Goal: Task Accomplishment & Management: Manage account settings

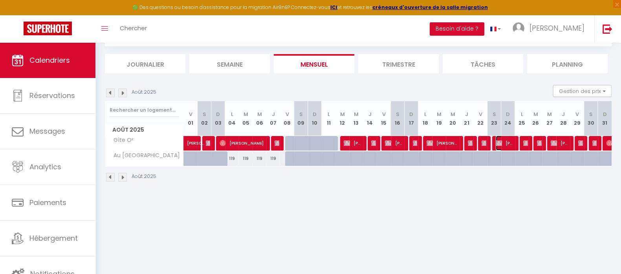
click at [499, 144] on img at bounding box center [498, 143] width 6 height 6
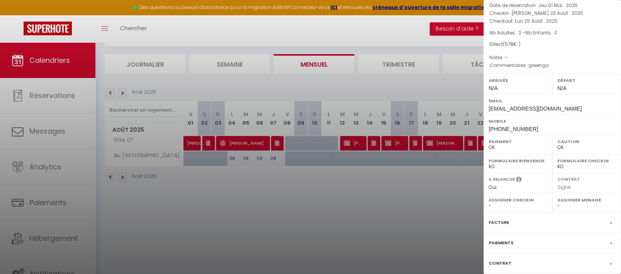
scroll to position [90, 0]
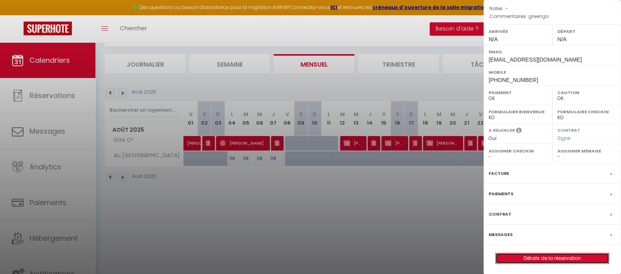
click at [548, 257] on link "Détails de la réservation" at bounding box center [551, 259] width 113 height 10
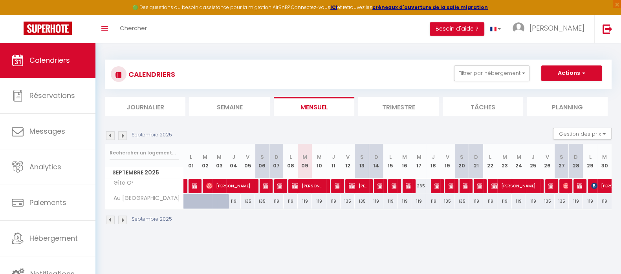
click at [110, 133] on img at bounding box center [110, 136] width 9 height 9
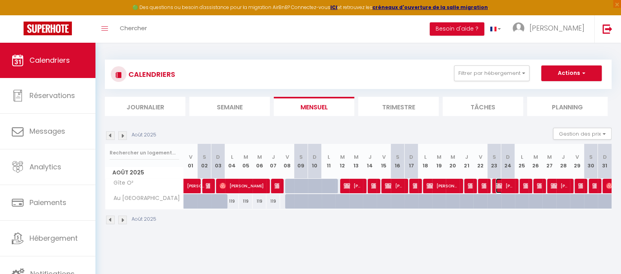
click at [503, 187] on span "Peter Wendel" at bounding box center [504, 186] width 18 height 15
select select "OK"
select select "0"
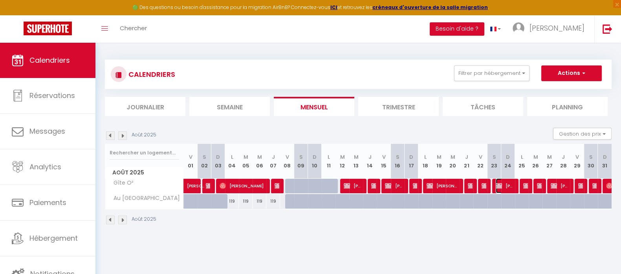
select select "1"
select select
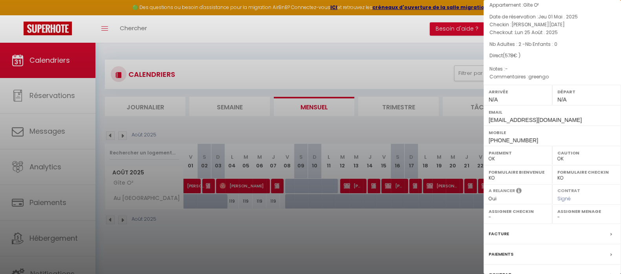
scroll to position [90, 0]
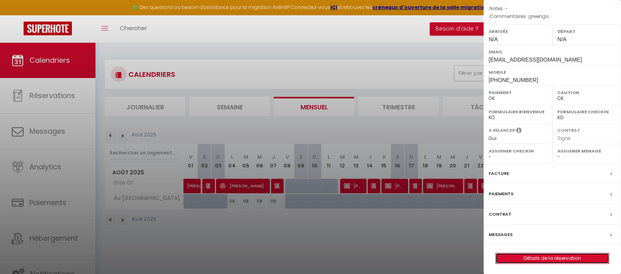
click at [552, 258] on link "Détails de la réservation" at bounding box center [551, 259] width 113 height 10
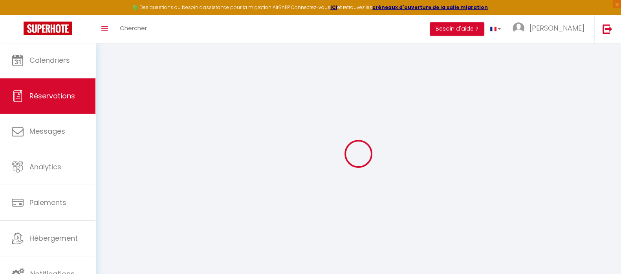
type input "Peter"
type input "Wendel"
type input "peter_wendel@yahoo.de"
type input "+49 6021 5808077"
type input "63743"
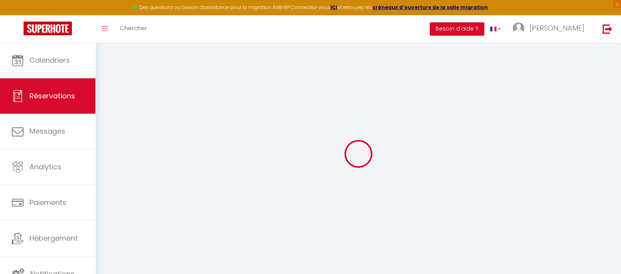
type input "Obernauer Str. 65 65"
type input "Aschaffenburg"
select select "DE"
select select "13609"
select select "1"
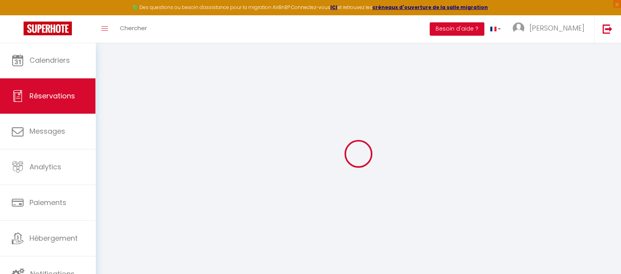
type input "Sam 23 Août 2025"
select select
type input "Lun 25 Août 2025"
select select
type input "2"
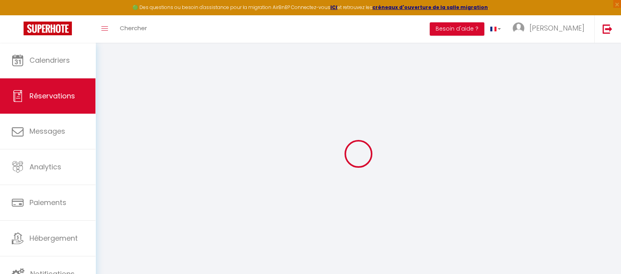
select select "12"
select select "15"
type input "570"
checkbox input "false"
type input "0"
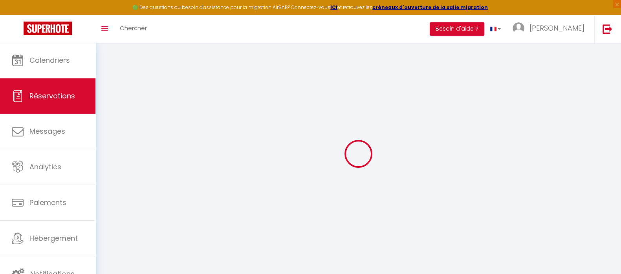
type input "0"
select select
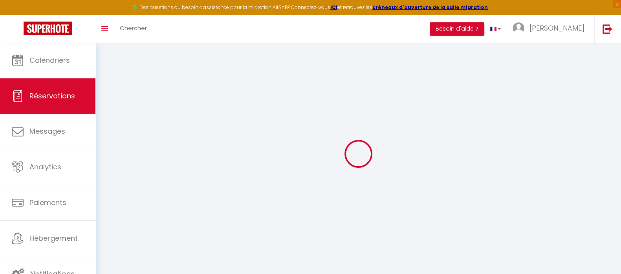
checkbox input "false"
select select
checkbox input "false"
select select
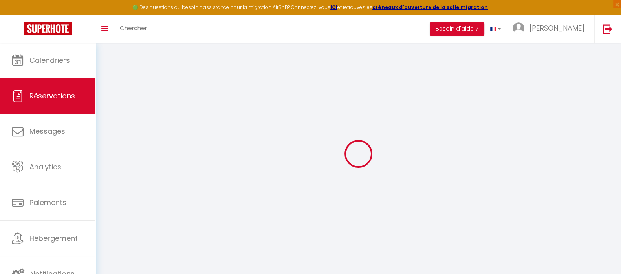
select select
checkbox input "false"
type textarea "greengo"
type input "8"
select select
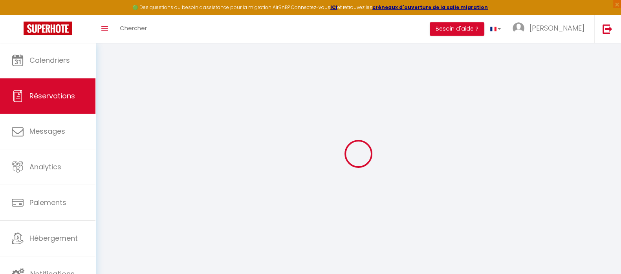
select select
checkbox input "false"
select select
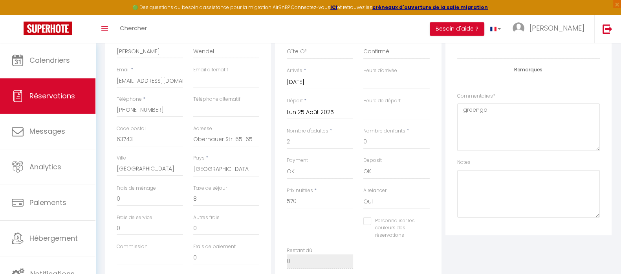
scroll to position [147, 0]
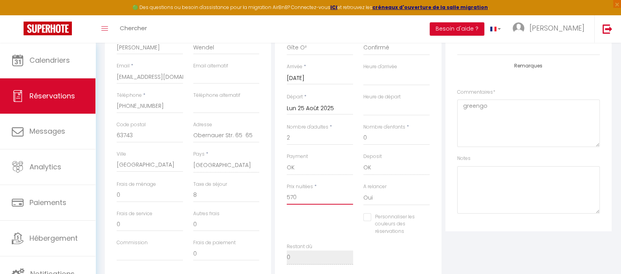
click at [331, 195] on input "570" at bounding box center [320, 198] width 66 height 14
type input "57"
select select
checkbox input "false"
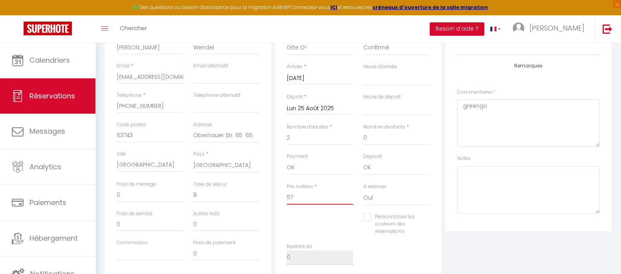
type input "57-"
select select
checkbox input "false"
type input "57"
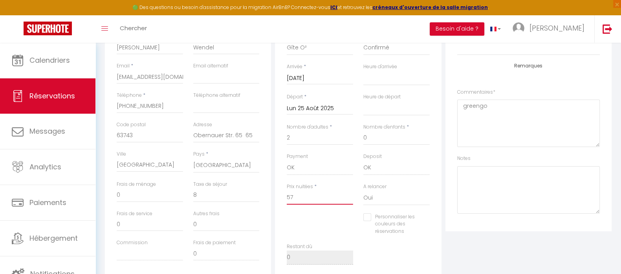
select select
checkbox input "false"
type input "576"
select select
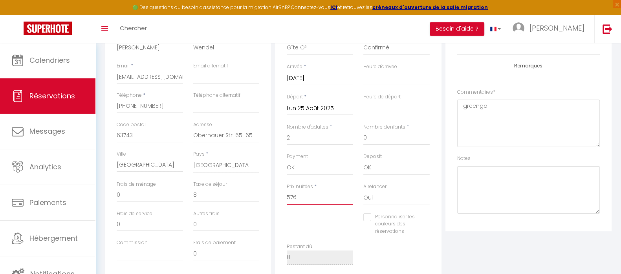
select select
checkbox input "false"
type input "576,"
select select
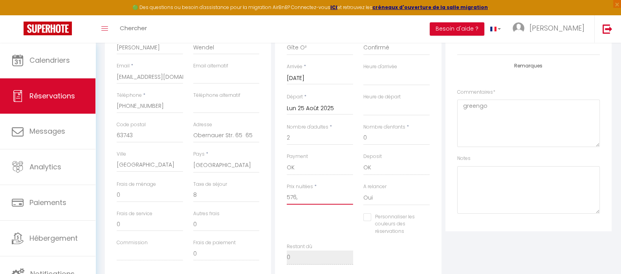
checkbox input "false"
type input "576"
select select
checkbox input "false"
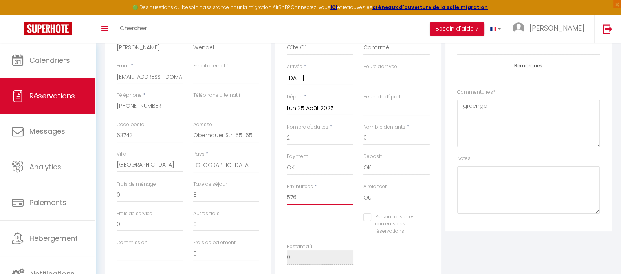
type input "576."
select select
checkbox input "false"
type input "576.8"
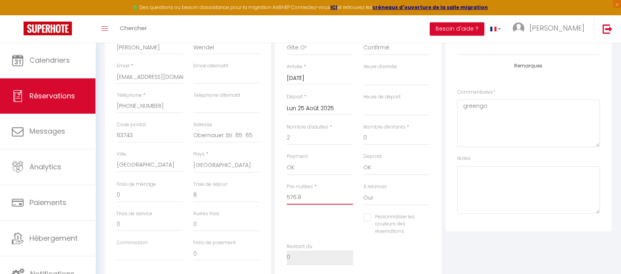
select select
checkbox input "false"
type input "576.80"
select select
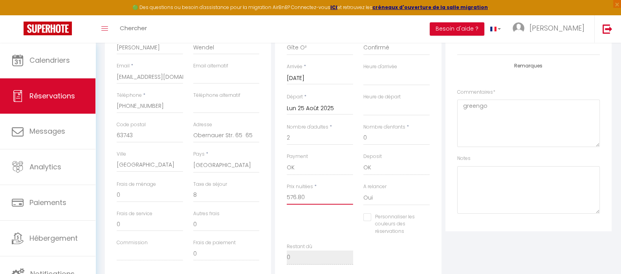
select select
checkbox input "false"
type input "576.80"
type input "0"
select select
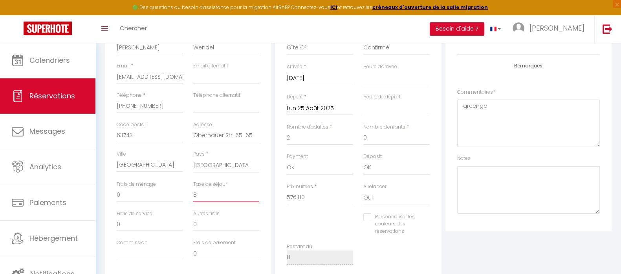
select select
checkbox input "false"
click at [246, 190] on input "0" at bounding box center [226, 195] width 66 height 14
click at [239, 192] on input "0" at bounding box center [226, 195] width 66 height 14
select select
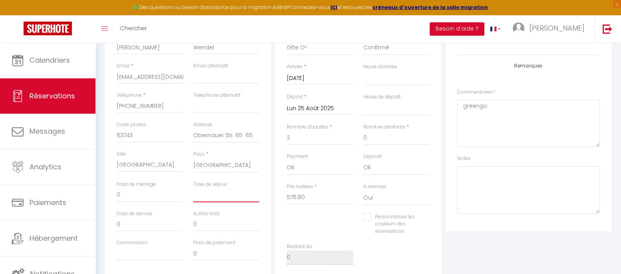
select select
checkbox input "false"
type input "8"
select select
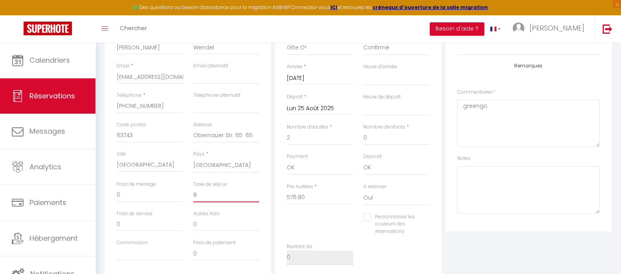
checkbox input "false"
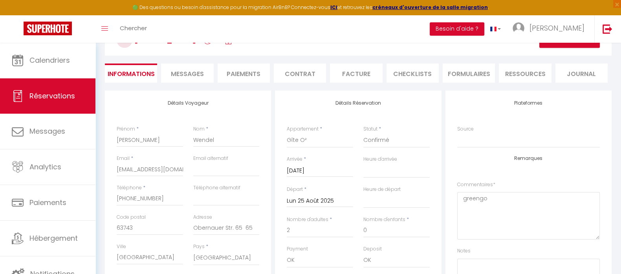
scroll to position [0, 0]
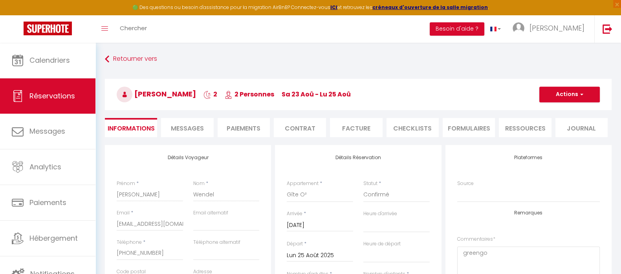
type input "8"
click at [570, 97] on button "Actions" at bounding box center [569, 95] width 60 height 16
click at [566, 107] on link "Enregistrer" at bounding box center [561, 112] width 62 height 10
select select "not_cancelled"
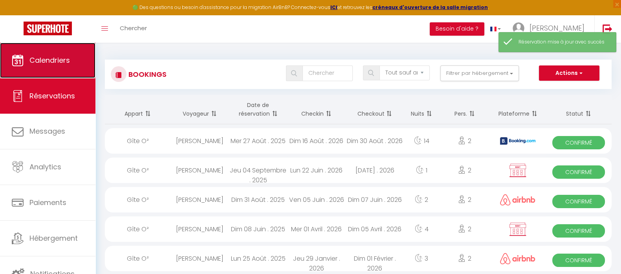
click at [60, 61] on span "Calendriers" at bounding box center [49, 60] width 40 height 10
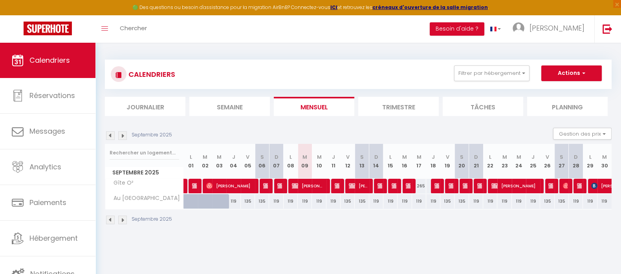
click at [111, 133] on img at bounding box center [110, 136] width 9 height 9
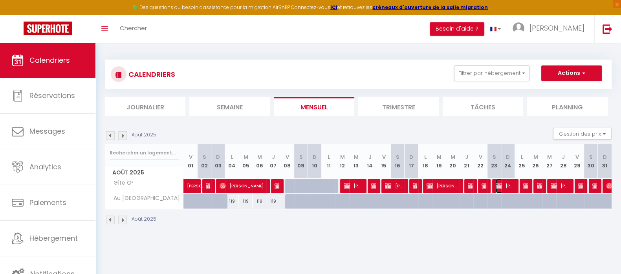
click at [503, 188] on span "Peter Wendel" at bounding box center [504, 186] width 18 height 15
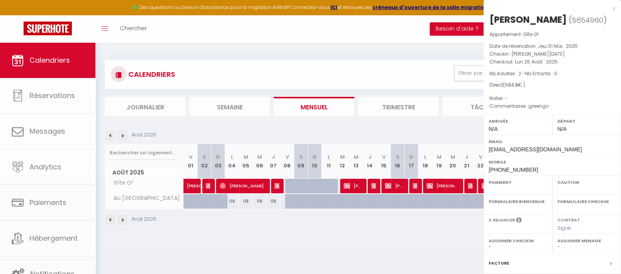
select select "OK"
select select "0"
select select "1"
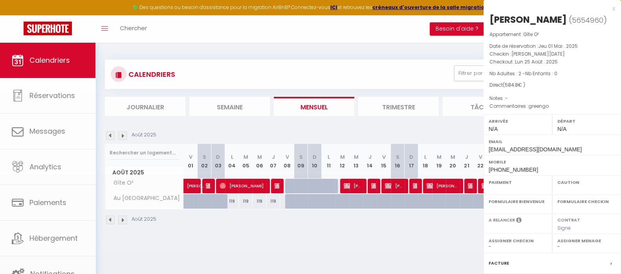
select select
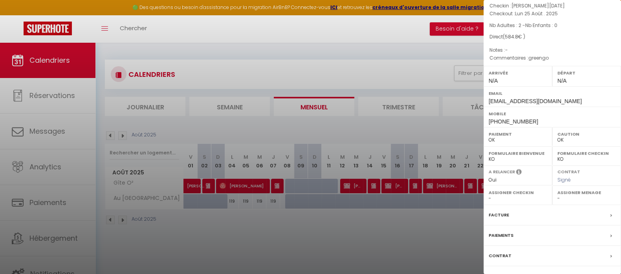
scroll to position [90, 0]
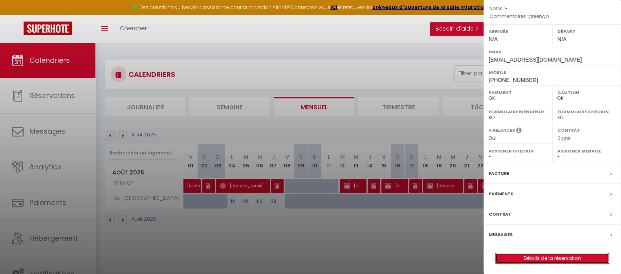
click at [535, 259] on link "Détails de la réservation" at bounding box center [551, 259] width 113 height 10
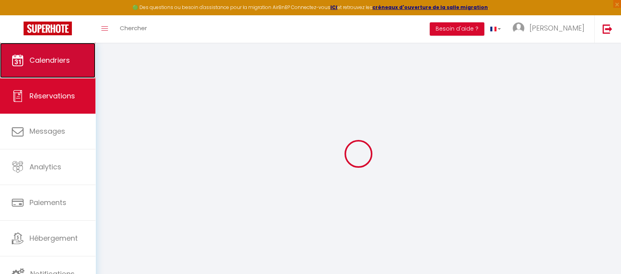
click at [53, 62] on span "Calendriers" at bounding box center [49, 60] width 40 height 10
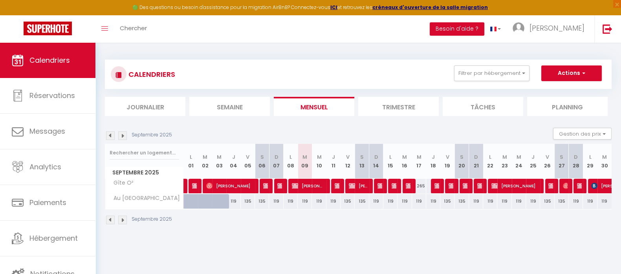
click at [111, 133] on img at bounding box center [110, 136] width 9 height 9
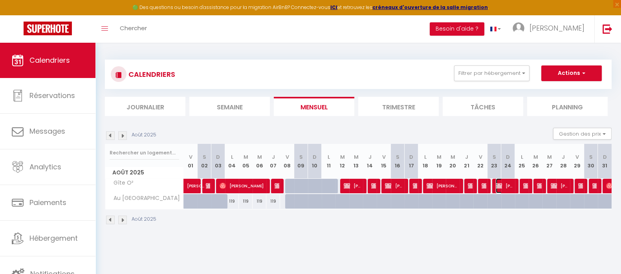
click at [501, 189] on span "Peter Wendel" at bounding box center [504, 186] width 18 height 15
select select "OK"
select select "0"
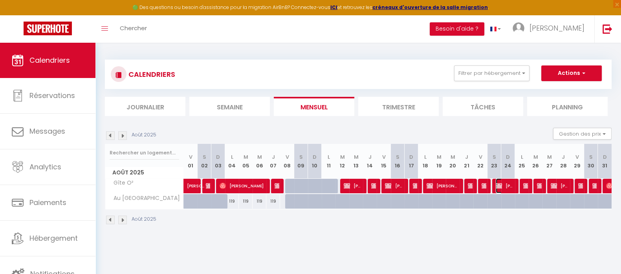
select select "1"
select select
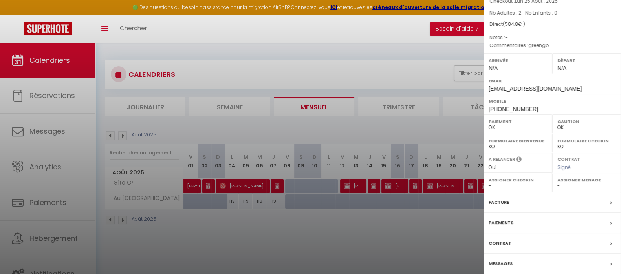
scroll to position [90, 0]
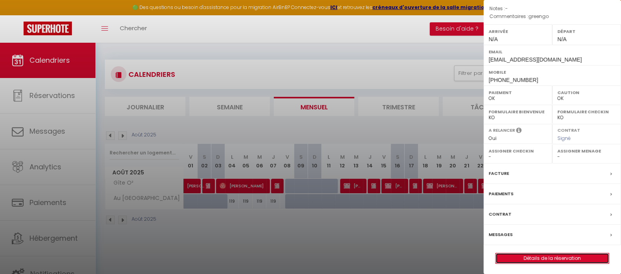
click at [545, 254] on link "Détails de la réservation" at bounding box center [551, 259] width 113 height 10
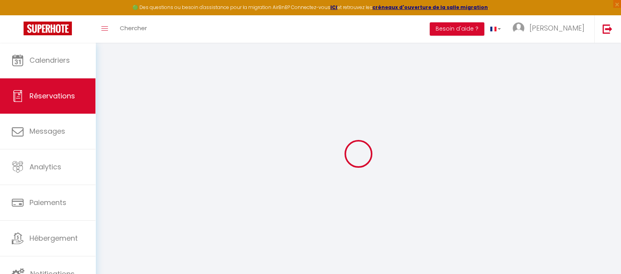
select select "taxes"
select select
checkbox input "false"
type textarea "greengo"
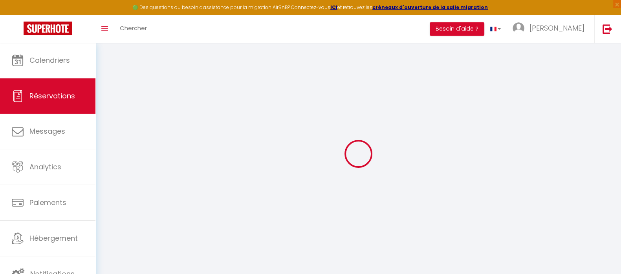
type input "8"
select select
checkbox input "false"
select select
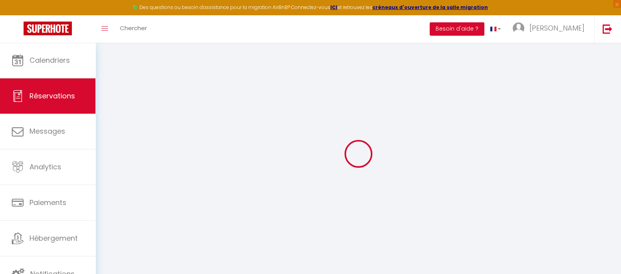
select select
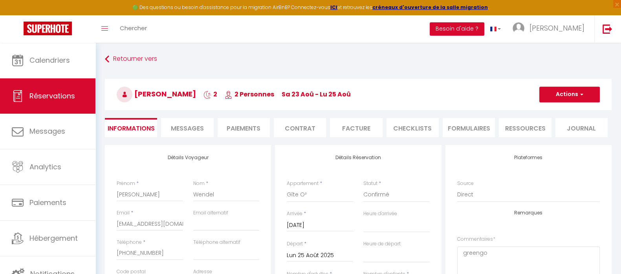
click at [351, 131] on li "Facture" at bounding box center [356, 127] width 52 height 19
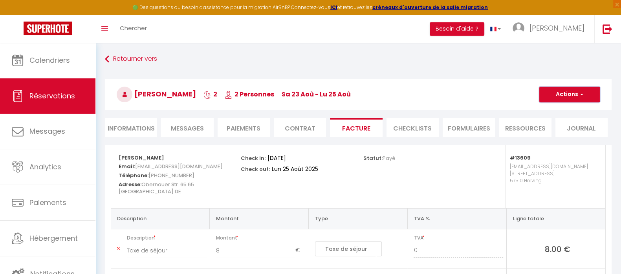
drag, startPoint x: 570, startPoint y: 92, endPoint x: 567, endPoint y: 102, distance: 10.2
click at [569, 92] on button "Actions" at bounding box center [569, 95] width 60 height 16
click at [543, 122] on link "Aperçu et éditer" at bounding box center [563, 122] width 66 height 10
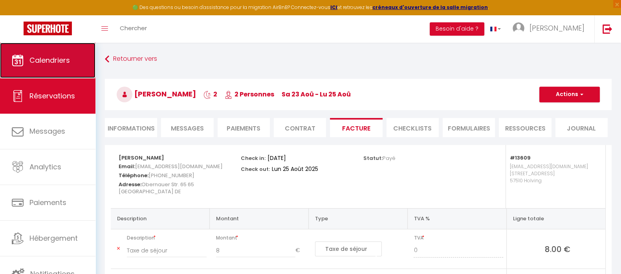
click at [66, 59] on span "Calendriers" at bounding box center [49, 60] width 40 height 10
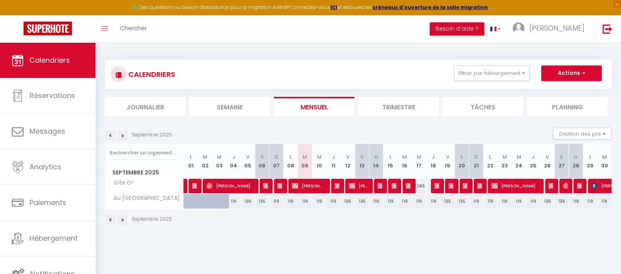
click at [107, 135] on img at bounding box center [110, 136] width 9 height 9
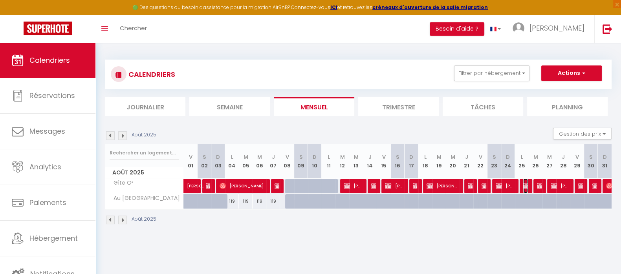
click at [524, 185] on img at bounding box center [526, 186] width 6 height 6
select select "OK"
select select "0"
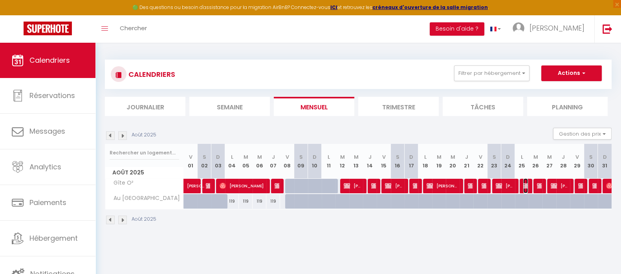
select select "1"
select select
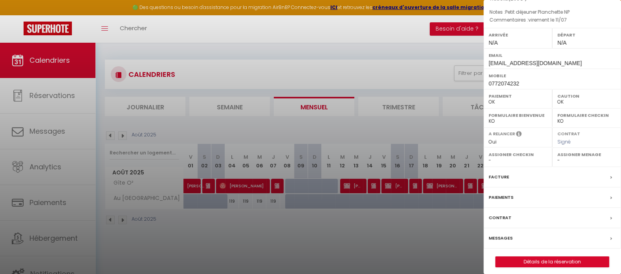
scroll to position [90, 0]
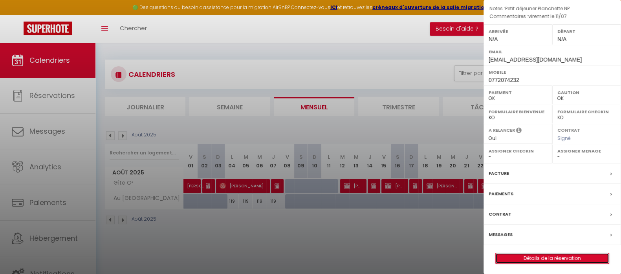
click at [550, 255] on link "Détails de la réservation" at bounding box center [551, 259] width 113 height 10
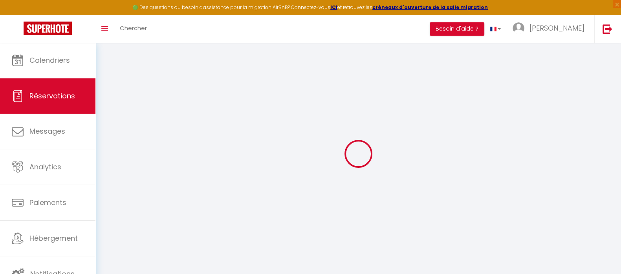
type input "Kevin"
type input "Kipffer"
type input "Kkipffer@gmail.com"
type input "0772074232"
type input "57170"
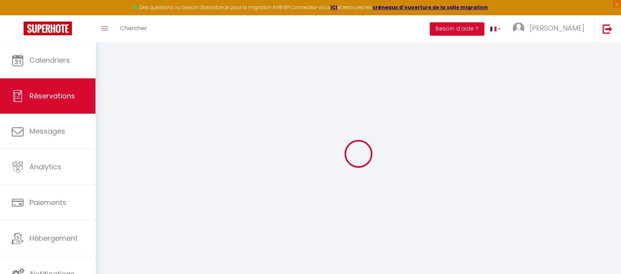
type input "88 rue principale"
type input "Chambrey"
select select "FR"
select select "13609"
select select "1"
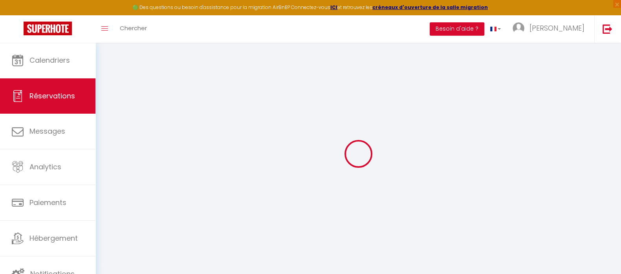
type input "Lun 25 Août 2025"
select select
type input "Mar 26 Août 2025"
select select
type input "2"
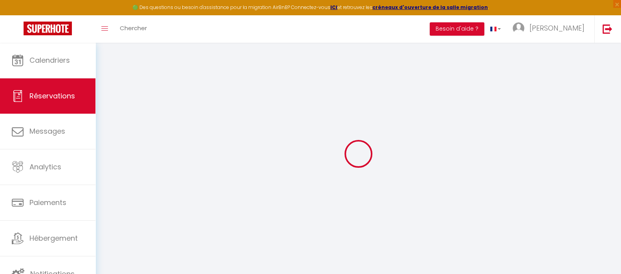
select select "12"
select select "15"
type input "265"
checkbox input "false"
type input "0"
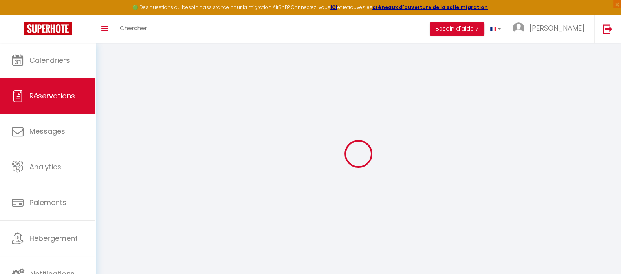
select select "69"
type input "0"
select select
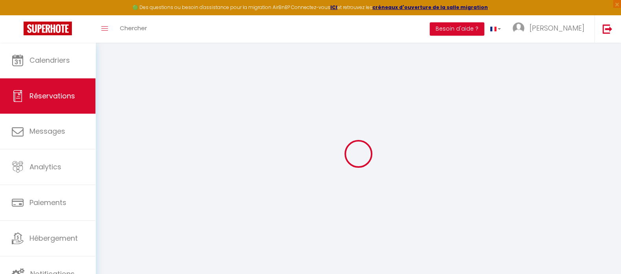
select select
checkbox input "false"
select select
checkbox input "false"
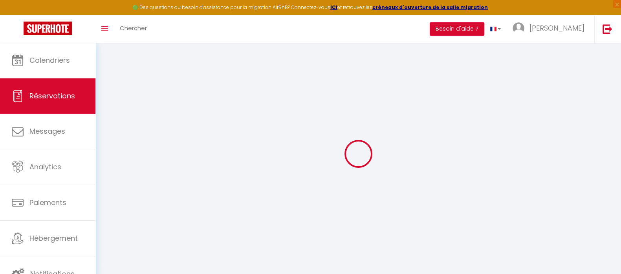
select select
checkbox input "false"
select select
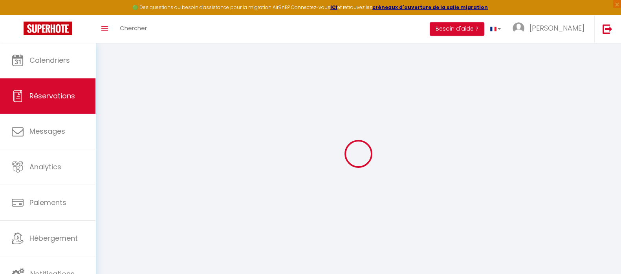
checkbox input "false"
type textarea "virement le 11/07"
type textarea "Petit déjeuner Planchette NP"
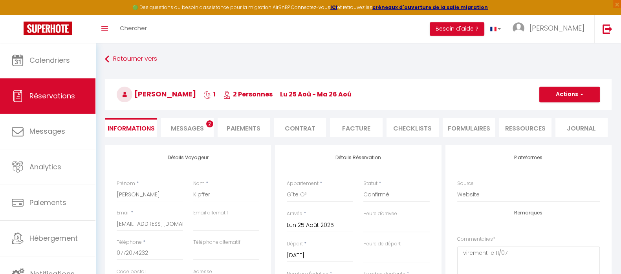
select select
checkbox input "false"
select select
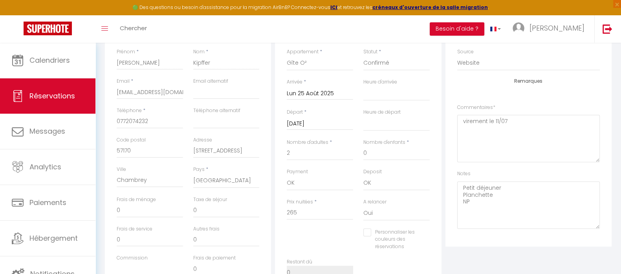
scroll to position [196, 0]
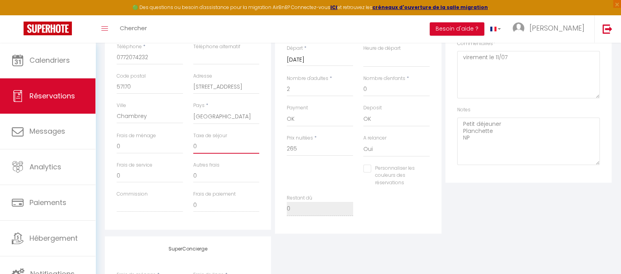
drag, startPoint x: 223, startPoint y: 145, endPoint x: 184, endPoint y: 142, distance: 39.0
click at [184, 142] on div "Frais de ménage 0 Taxe de séjour 0" at bounding box center [187, 146] width 153 height 29
type input "4"
select select
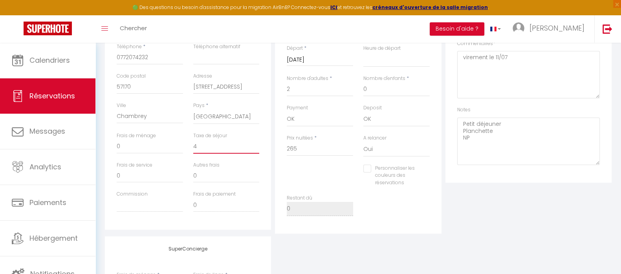
checkbox input "false"
type input "4"
click at [303, 172] on div "Personnaliser les couleurs des réservations #D7092E" at bounding box center [357, 180] width 153 height 30
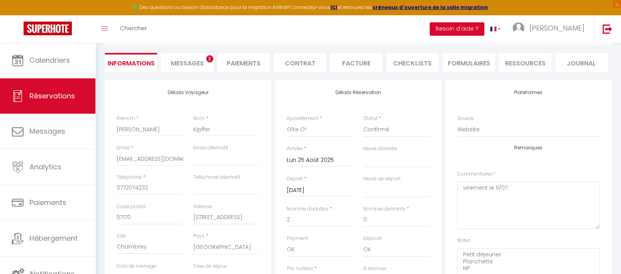
scroll to position [0, 0]
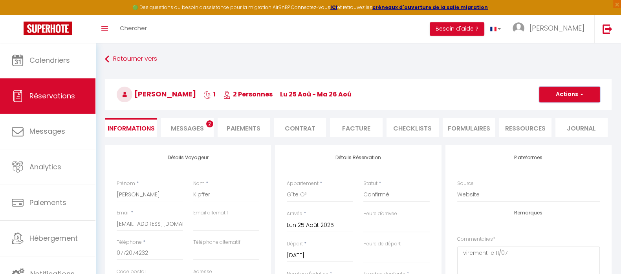
drag, startPoint x: 574, startPoint y: 95, endPoint x: 568, endPoint y: 108, distance: 13.9
click at [574, 95] on button "Actions" at bounding box center [569, 95] width 60 height 16
click at [566, 110] on link "Enregistrer" at bounding box center [561, 112] width 62 height 10
select select "not_cancelled"
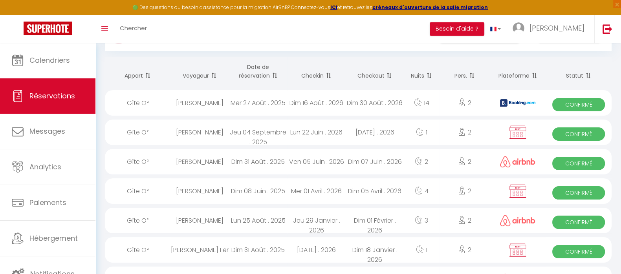
scroll to position [98, 0]
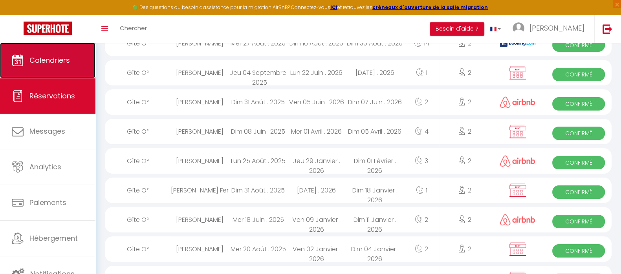
click at [43, 54] on link "Calendriers" at bounding box center [47, 60] width 95 height 35
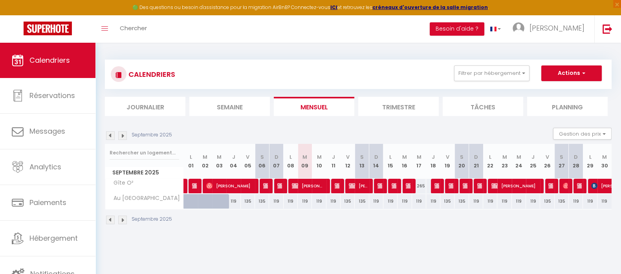
click at [110, 137] on img at bounding box center [110, 136] width 9 height 9
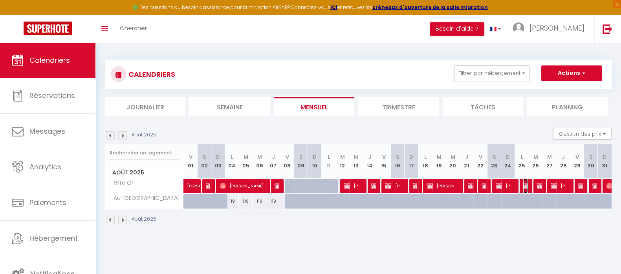
click at [525, 186] on img at bounding box center [526, 186] width 6 height 6
select select "OK"
select select "0"
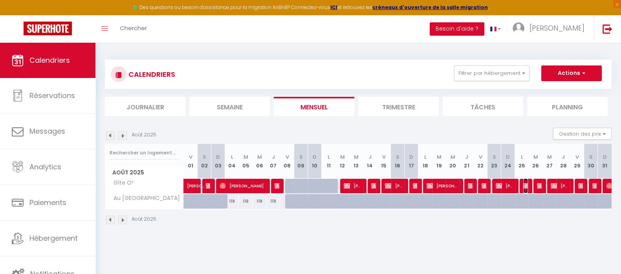
select select "1"
select select
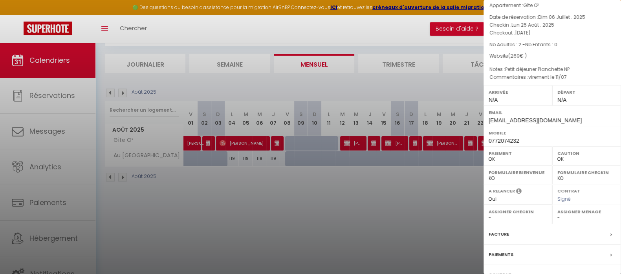
scroll to position [90, 0]
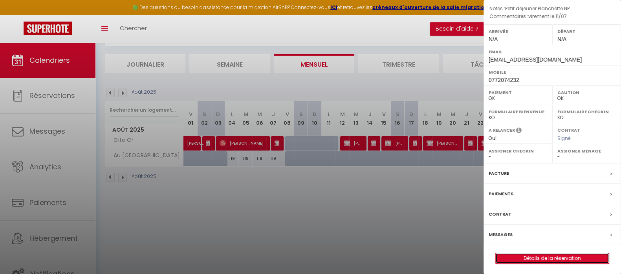
click at [520, 256] on link "Détails de la réservation" at bounding box center [551, 259] width 113 height 10
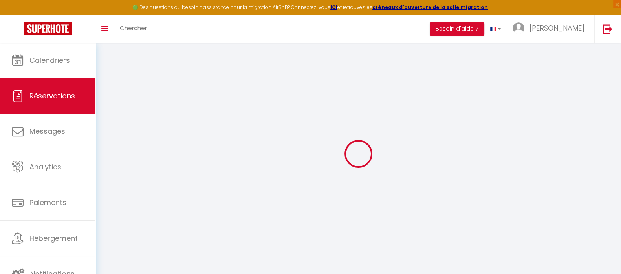
select select
checkbox input "false"
select select
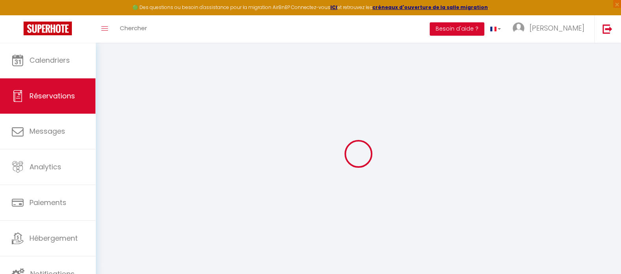
checkbox input "false"
type textarea "virement le 11/07"
type textarea "Petit déjeuner Planchette NP"
select select
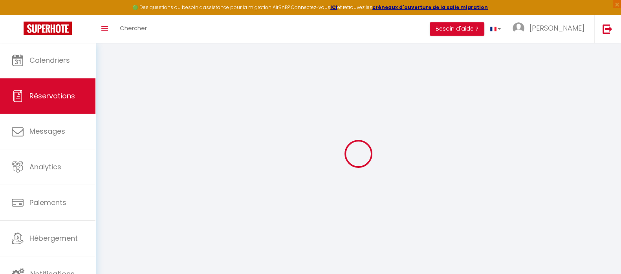
checkbox input "false"
type input "4"
select select
checkbox input "false"
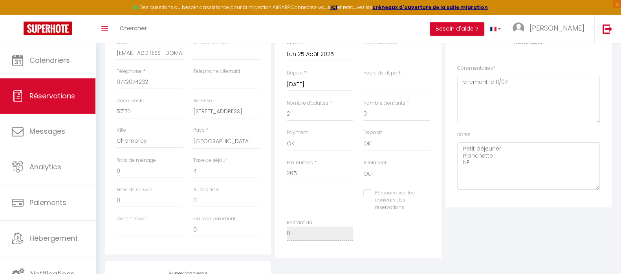
scroll to position [196, 0]
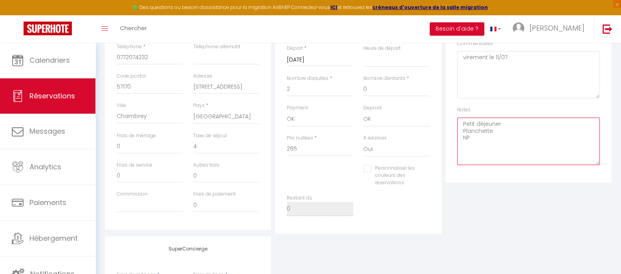
drag, startPoint x: 477, startPoint y: 141, endPoint x: 446, endPoint y: 141, distance: 31.4
click at [446, 141] on div "Plateformes Source Direct Airbnb.com Booking.com Chalet montagne Expedia Gite d…" at bounding box center [528, 66] width 166 height 234
click at [493, 196] on div "Plateformes Source Direct Airbnb.com Booking.com Chalet montagne Expedia Gite d…" at bounding box center [528, 91] width 170 height 285
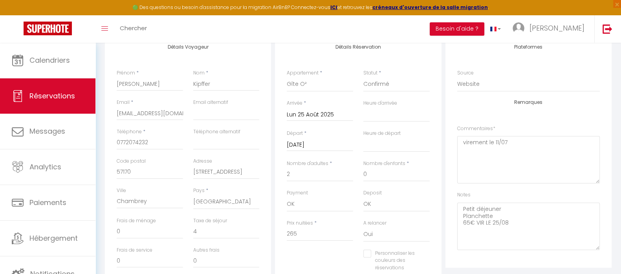
scroll to position [0, 0]
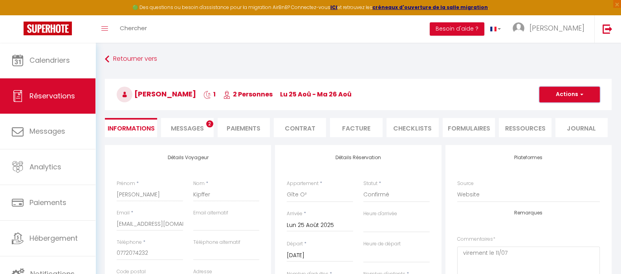
click at [574, 91] on button "Actions" at bounding box center [569, 95] width 60 height 16
click at [562, 110] on link "Enregistrer" at bounding box center [561, 112] width 62 height 10
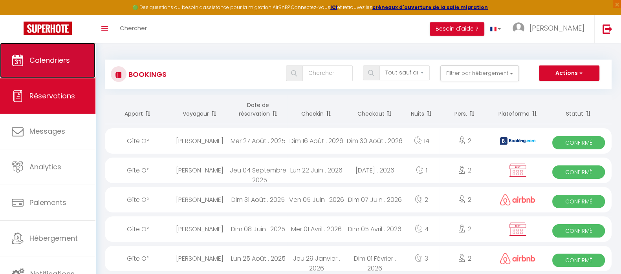
click at [46, 46] on link "Calendriers" at bounding box center [47, 60] width 95 height 35
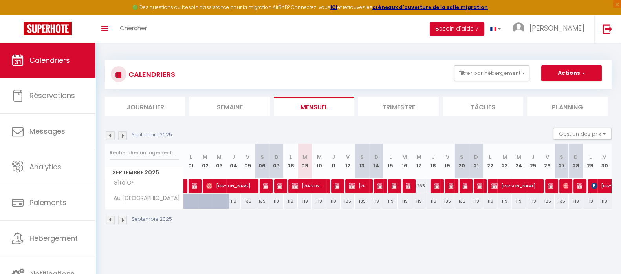
click at [111, 138] on img at bounding box center [110, 136] width 9 height 9
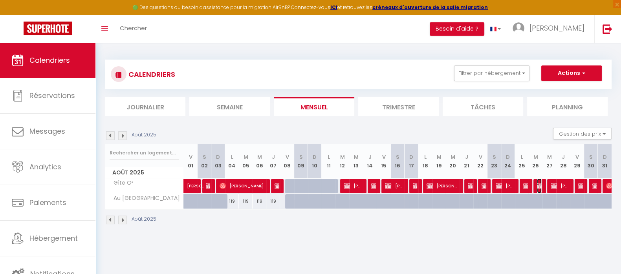
click at [540, 185] on img at bounding box center [540, 186] width 6 height 6
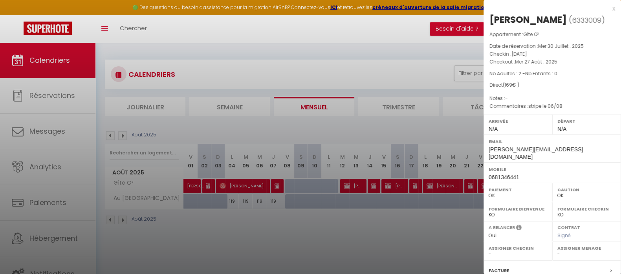
scroll to position [90, 0]
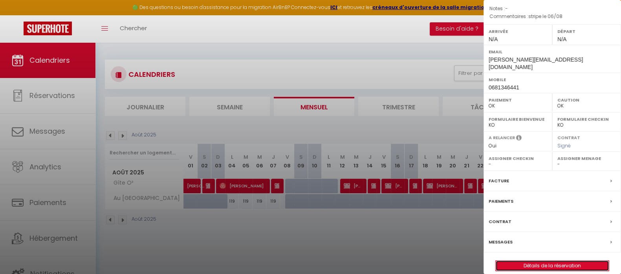
click at [536, 261] on link "Détails de la réservation" at bounding box center [551, 266] width 113 height 10
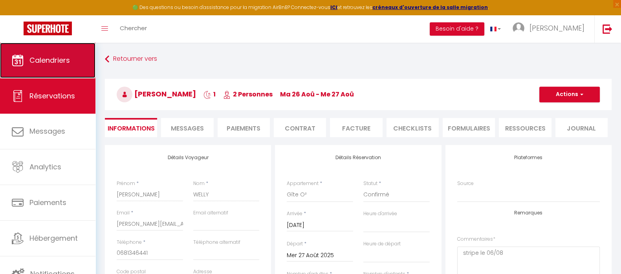
click at [39, 54] on link "Calendriers" at bounding box center [47, 60] width 95 height 35
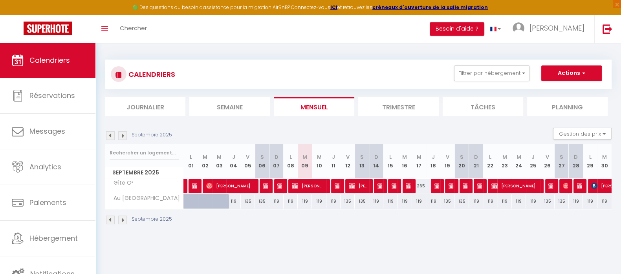
click at [108, 133] on img at bounding box center [110, 136] width 9 height 9
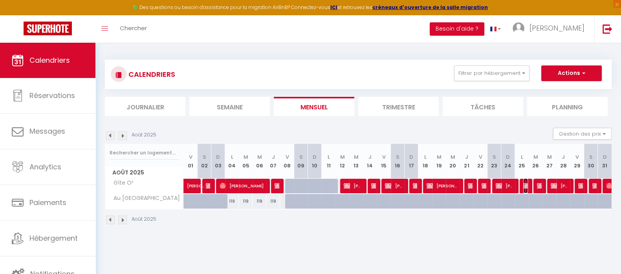
click at [525, 187] on img at bounding box center [526, 186] width 6 height 6
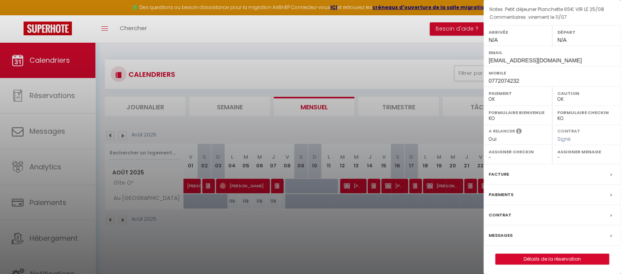
scroll to position [90, 0]
click at [528, 256] on link "Détails de la réservation" at bounding box center [551, 259] width 113 height 10
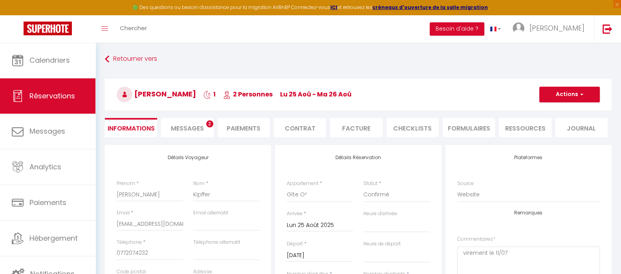
click at [362, 126] on li "Facture" at bounding box center [356, 127] width 52 height 19
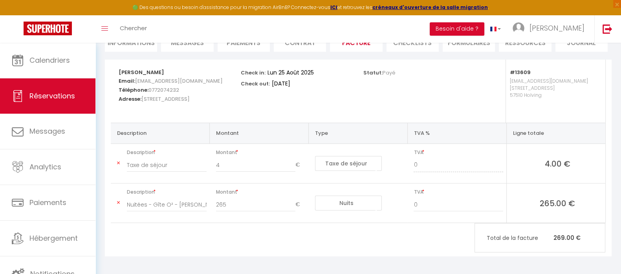
scroll to position [86, 0]
click at [344, 252] on div "Kevin Kipffer Email: Kkipffer@gmail.com Téléphone: 0772074232 Adresse: 88 rue p…" at bounding box center [358, 157] width 506 height 197
drag, startPoint x: 243, startPoint y: 201, endPoint x: 196, endPoint y: 207, distance: 47.5
click at [196, 207] on tr "Description Nuitées - Gîte O² - Kevin Kipffer Montant 265 € Nuits Frais de ména…" at bounding box center [358, 203] width 494 height 40
click at [270, 239] on div "Kevin Kipffer Email: Kkipffer@gmail.com Téléphone: 0772074232 Adresse: 88 rue p…" at bounding box center [358, 157] width 506 height 197
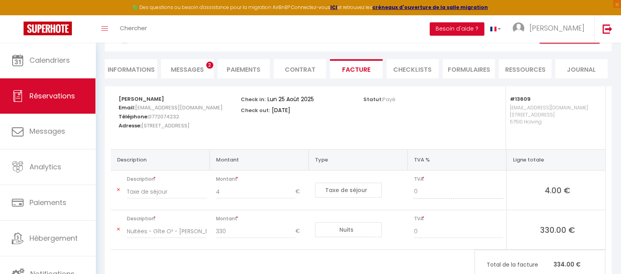
scroll to position [0, 0]
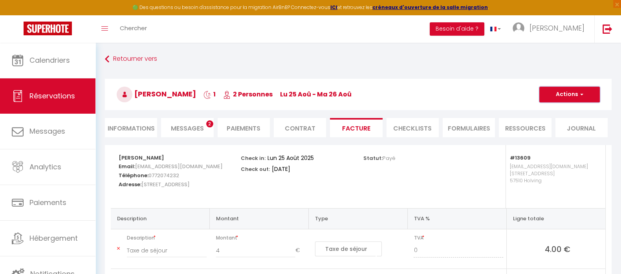
drag, startPoint x: 565, startPoint y: 91, endPoint x: 563, endPoint y: 95, distance: 4.0
click at [564, 91] on button "Actions" at bounding box center [569, 95] width 60 height 16
click at [559, 111] on link "Enregistrer" at bounding box center [563, 112] width 66 height 10
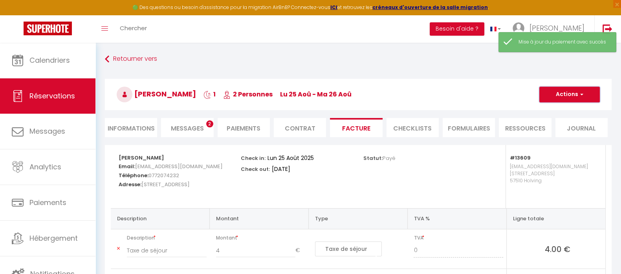
click at [564, 94] on button "Actions" at bounding box center [569, 95] width 60 height 16
click at [563, 127] on link "Envoyer la facture" at bounding box center [563, 132] width 66 height 10
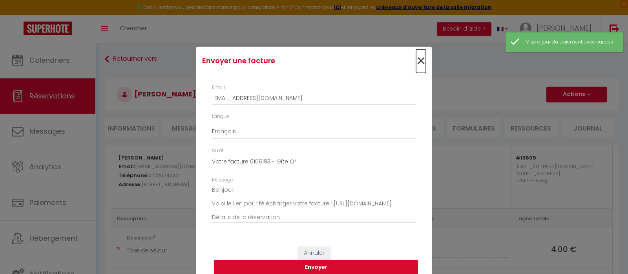
click at [416, 62] on span "×" at bounding box center [421, 61] width 10 height 24
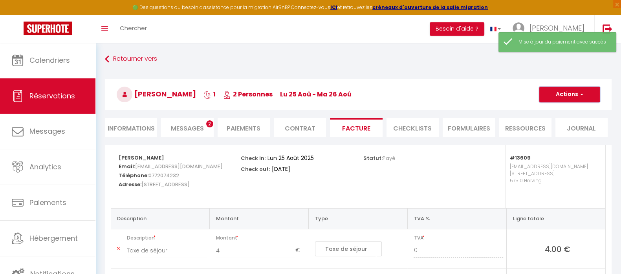
click at [567, 94] on button "Actions" at bounding box center [569, 95] width 60 height 16
click at [559, 121] on link "Aperçu et éditer" at bounding box center [563, 122] width 66 height 10
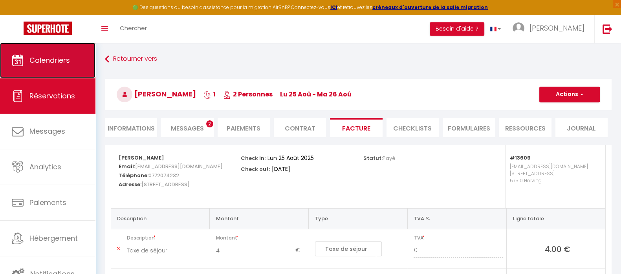
click at [52, 60] on span "Calendriers" at bounding box center [49, 60] width 40 height 10
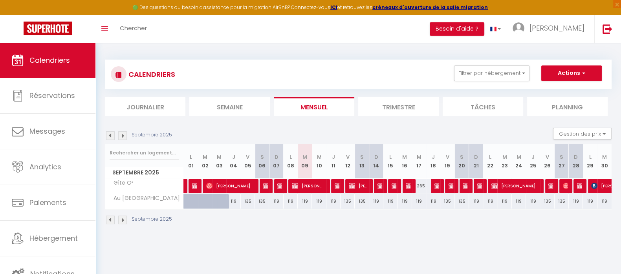
click at [111, 136] on img at bounding box center [110, 136] width 9 height 9
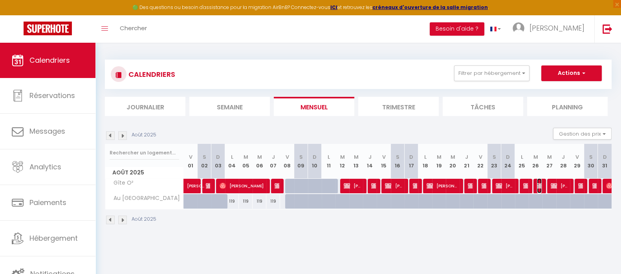
click at [539, 185] on img at bounding box center [540, 186] width 6 height 6
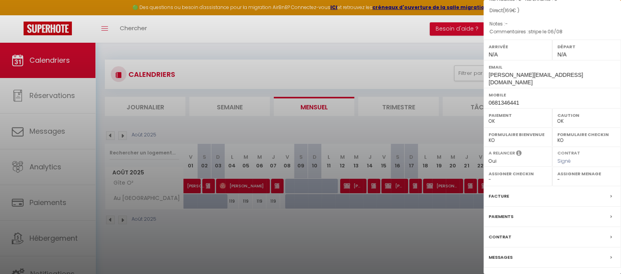
scroll to position [90, 0]
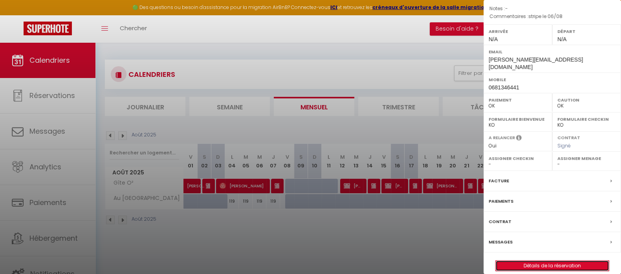
click at [561, 261] on link "Détails de la réservation" at bounding box center [551, 266] width 113 height 10
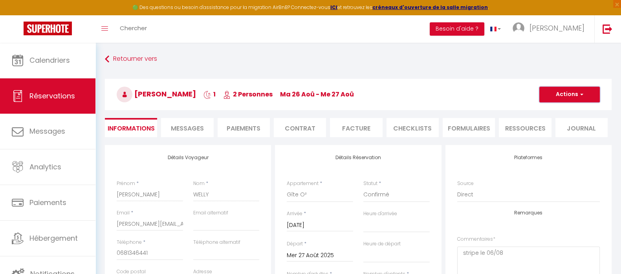
click at [582, 95] on span "button" at bounding box center [580, 94] width 5 height 7
click at [365, 126] on li "Facture" at bounding box center [356, 127] width 52 height 19
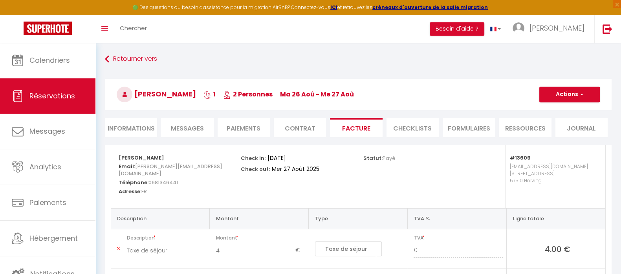
scroll to position [49, 0]
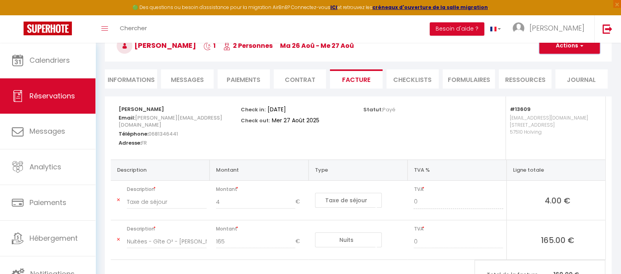
click at [568, 49] on button "Actions" at bounding box center [569, 46] width 60 height 16
click at [559, 74] on link "Aperçu et éditer" at bounding box center [563, 73] width 66 height 10
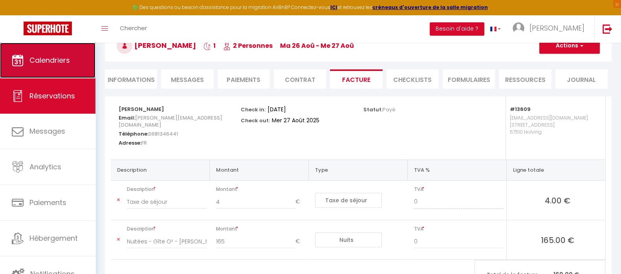
click at [59, 61] on span "Calendriers" at bounding box center [49, 60] width 40 height 10
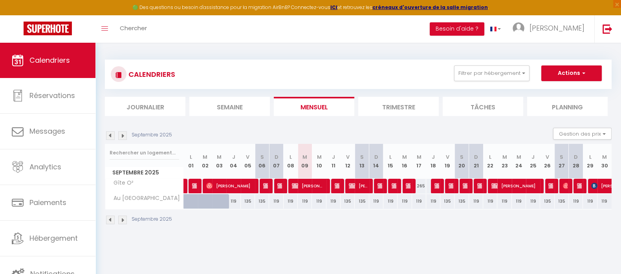
click at [109, 134] on img at bounding box center [110, 136] width 9 height 9
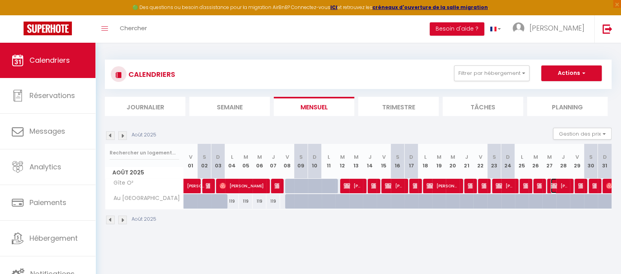
click at [561, 185] on span "Irina Bähr" at bounding box center [559, 186] width 18 height 15
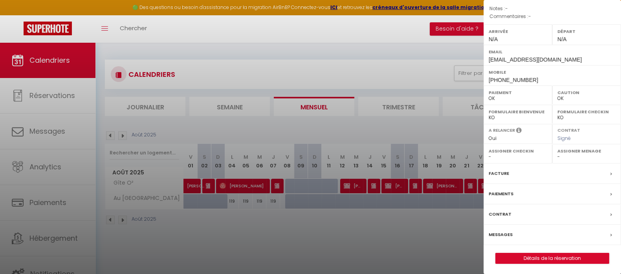
scroll to position [90, 0]
click at [556, 254] on link "Détails de la réservation" at bounding box center [551, 259] width 113 height 10
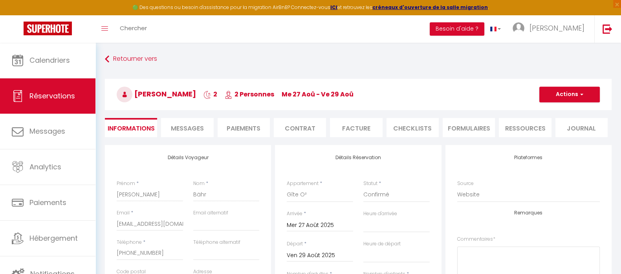
click at [361, 126] on li "Facture" at bounding box center [356, 127] width 52 height 19
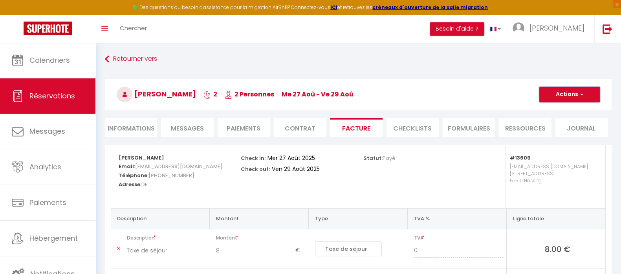
click at [570, 87] on button "Actions" at bounding box center [569, 95] width 60 height 16
click at [559, 122] on link "Aperçu et éditer" at bounding box center [563, 122] width 66 height 10
click at [560, 93] on button "Actions" at bounding box center [569, 95] width 60 height 16
click at [570, 122] on link "Aperçu et éditer" at bounding box center [563, 122] width 66 height 10
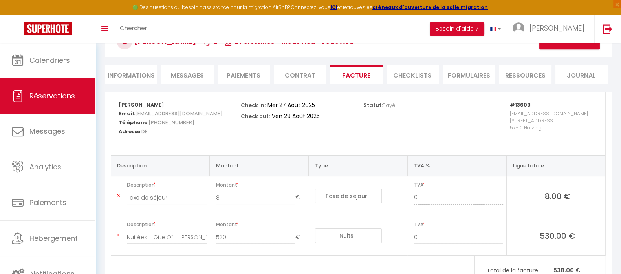
scroll to position [37, 0]
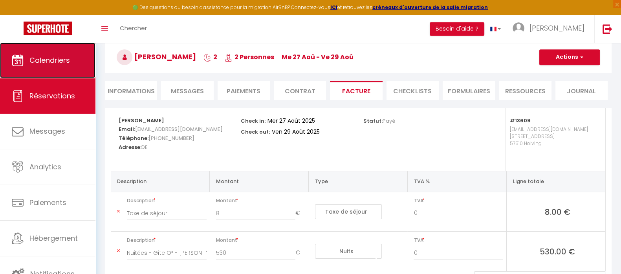
click at [49, 68] on link "Calendriers" at bounding box center [47, 60] width 95 height 35
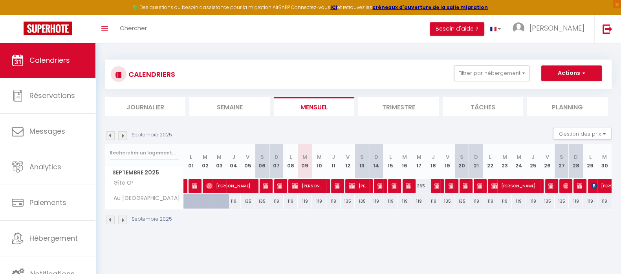
click at [110, 135] on img at bounding box center [110, 136] width 9 height 9
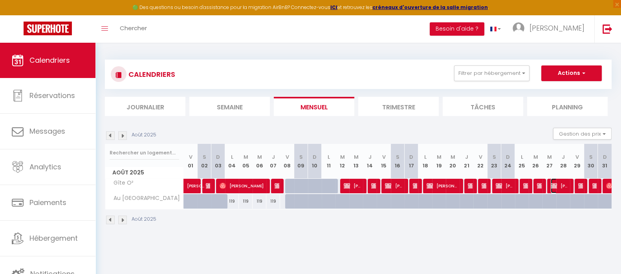
click at [556, 188] on img at bounding box center [553, 186] width 6 height 6
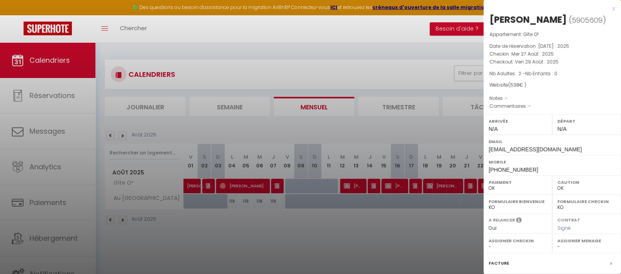
click at [440, 257] on div at bounding box center [310, 137] width 621 height 274
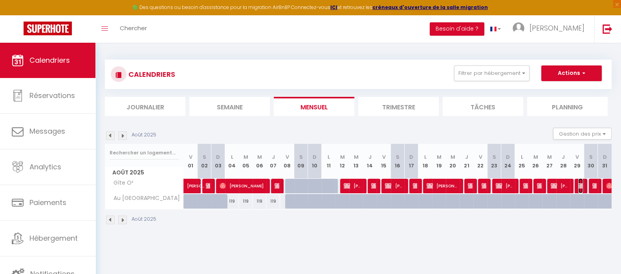
click at [581, 186] on img at bounding box center [581, 186] width 6 height 6
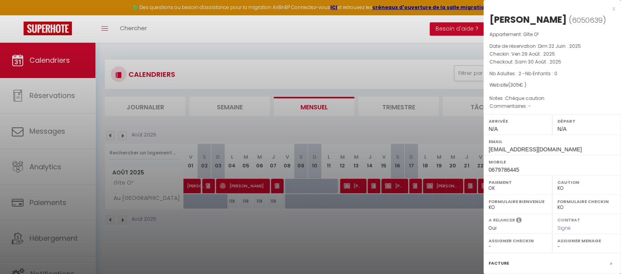
scroll to position [90, 0]
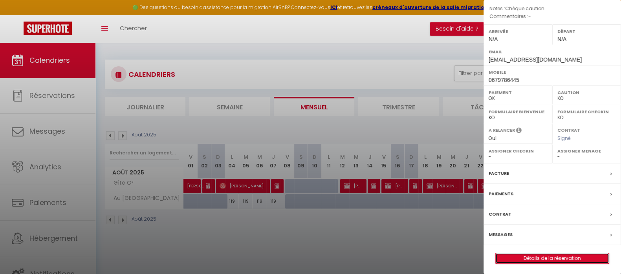
click at [561, 258] on link "Détails de la réservation" at bounding box center [551, 259] width 113 height 10
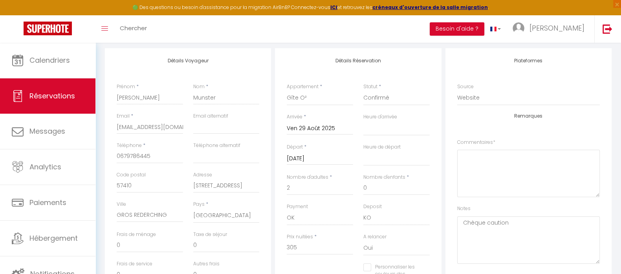
scroll to position [98, 0]
drag, startPoint x: 216, startPoint y: 239, endPoint x: 188, endPoint y: 245, distance: 28.7
click at [188, 245] on div "Taxe de séjour 0" at bounding box center [226, 244] width 77 height 29
click at [320, 215] on select "OK KO" at bounding box center [320, 217] width 66 height 15
click at [472, 196] on div "Remarques Commentaires * Notes Chèque caution" at bounding box center [528, 188] width 143 height 151
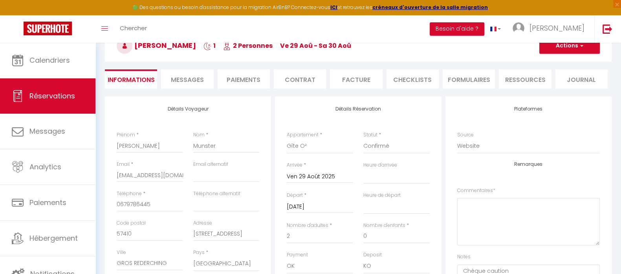
scroll to position [0, 0]
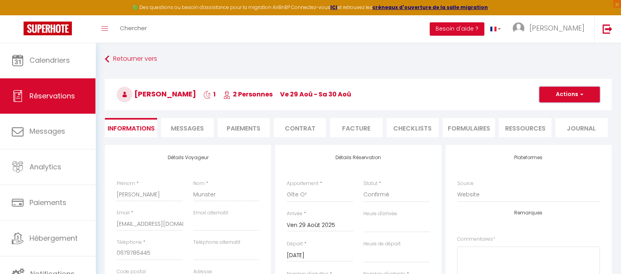
click at [566, 100] on button "Actions" at bounding box center [569, 95] width 60 height 16
click at [560, 113] on link "Enregistrer" at bounding box center [561, 112] width 62 height 10
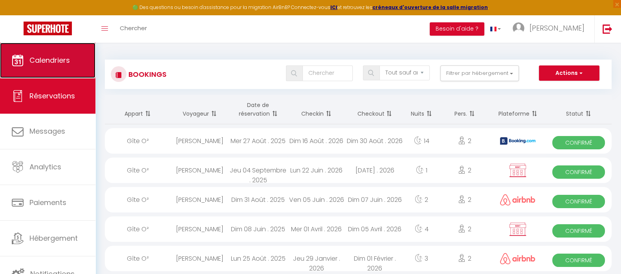
click at [67, 54] on link "Calendriers" at bounding box center [47, 60] width 95 height 35
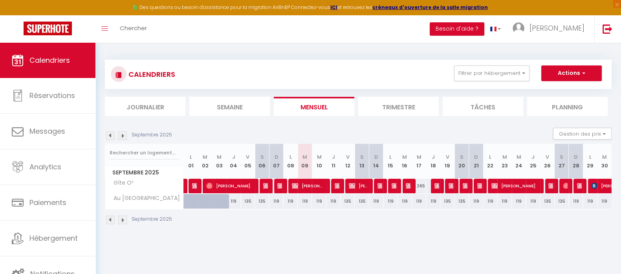
click at [108, 134] on img at bounding box center [110, 136] width 9 height 9
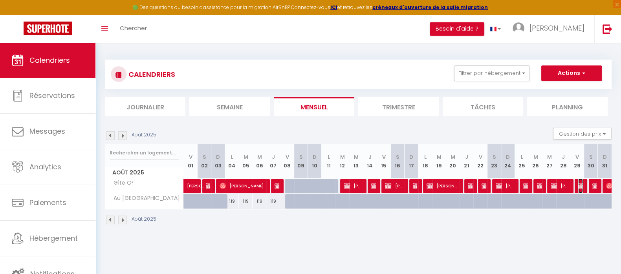
click at [581, 186] on img at bounding box center [581, 186] width 6 height 6
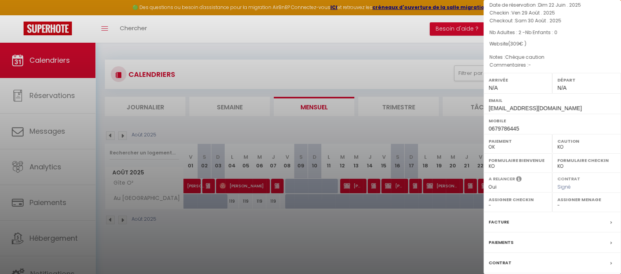
scroll to position [90, 0]
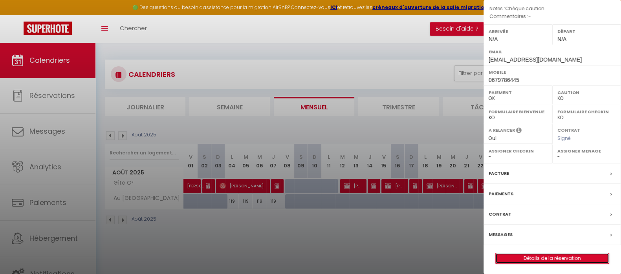
click at [543, 258] on link "Détails de la réservation" at bounding box center [551, 259] width 113 height 10
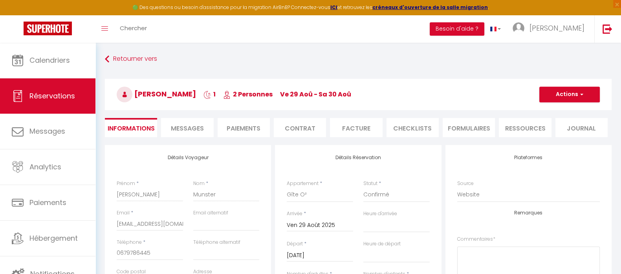
click at [351, 124] on li "Facture" at bounding box center [356, 127] width 52 height 19
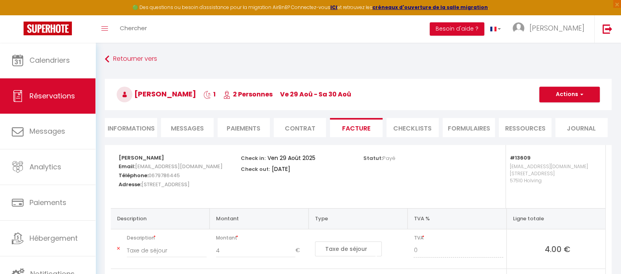
scroll to position [49, 0]
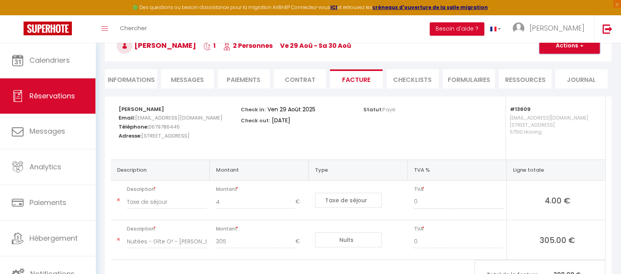
click at [565, 50] on button "Actions" at bounding box center [569, 46] width 60 height 16
click at [567, 71] on link "Aperçu et éditer" at bounding box center [563, 73] width 66 height 10
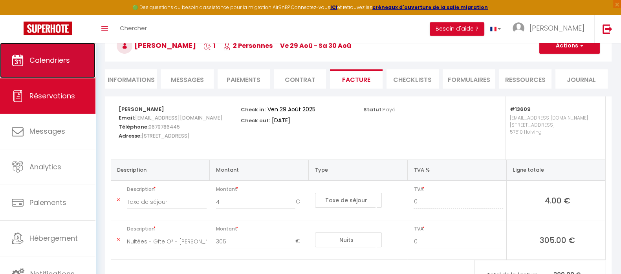
click at [55, 52] on link "Calendriers" at bounding box center [47, 60] width 95 height 35
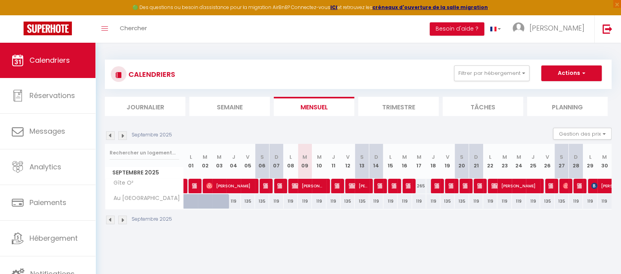
click at [107, 134] on img at bounding box center [110, 136] width 9 height 9
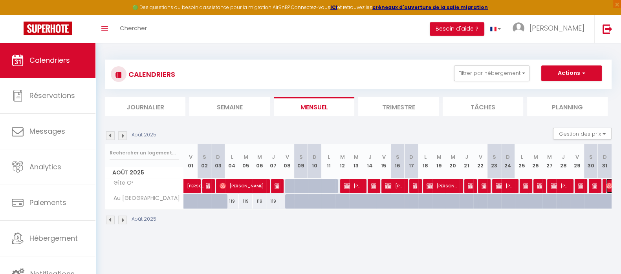
click at [606, 185] on img at bounding box center [609, 186] width 6 height 6
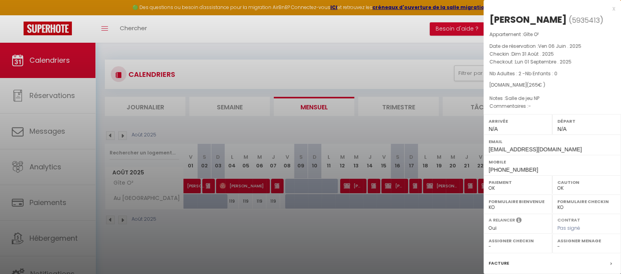
scroll to position [90, 0]
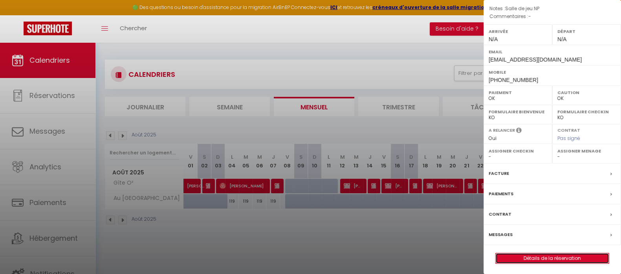
click at [579, 257] on link "Détails de la réservation" at bounding box center [551, 259] width 113 height 10
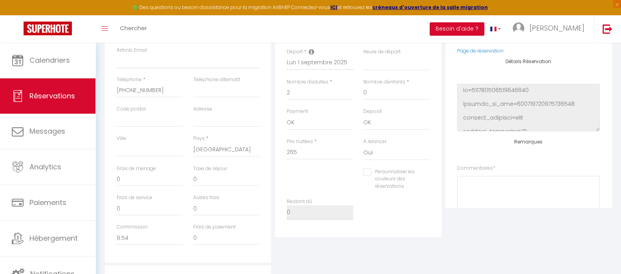
scroll to position [196, 0]
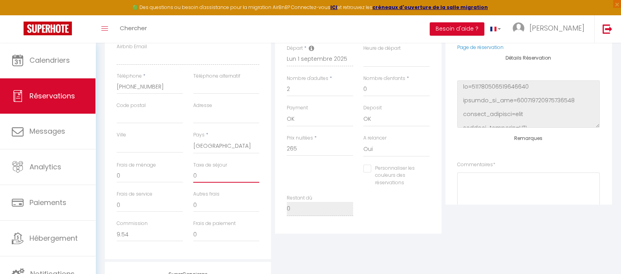
drag, startPoint x: 240, startPoint y: 179, endPoint x: 186, endPoint y: 179, distance: 53.8
click at [186, 179] on div "Frais de ménage 0 Taxe de séjour 0" at bounding box center [187, 176] width 153 height 29
click at [293, 179] on div "Personnaliser les couleurs des réservations #D7092E" at bounding box center [357, 180] width 153 height 30
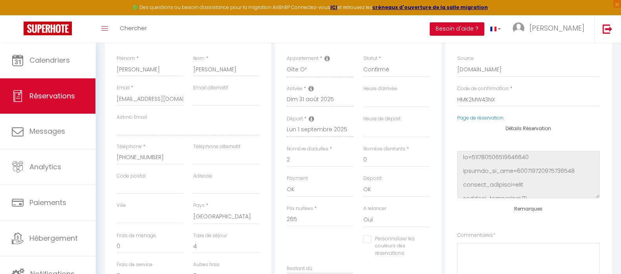
scroll to position [0, 0]
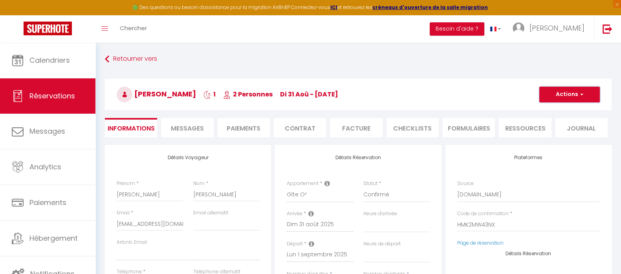
click at [562, 91] on button "Actions" at bounding box center [569, 95] width 60 height 16
click at [563, 109] on link "Enregistrer" at bounding box center [561, 112] width 62 height 10
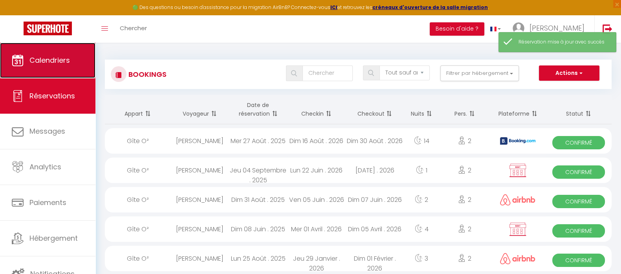
click at [69, 61] on span "Calendriers" at bounding box center [49, 60] width 40 height 10
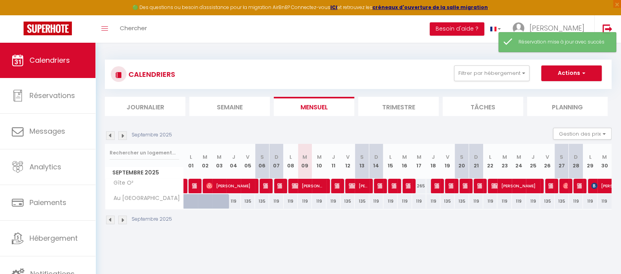
click at [110, 132] on img at bounding box center [110, 136] width 9 height 9
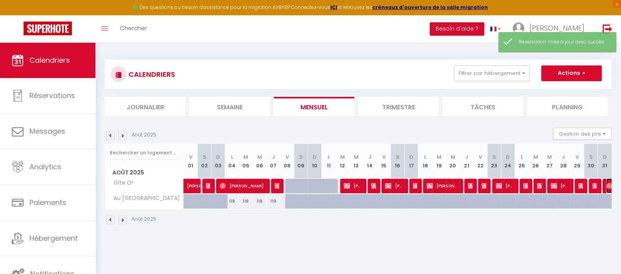
click at [606, 184] on img at bounding box center [609, 186] width 6 height 6
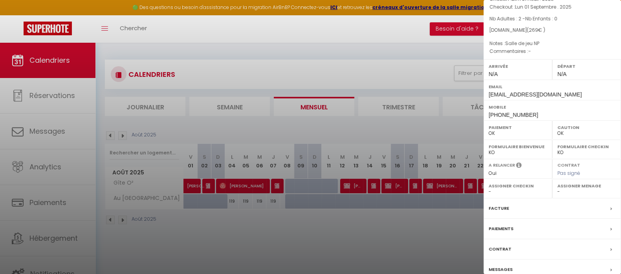
scroll to position [90, 0]
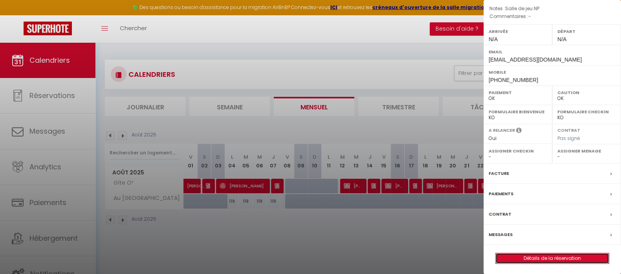
click at [540, 258] on link "Détails de la réservation" at bounding box center [551, 259] width 113 height 10
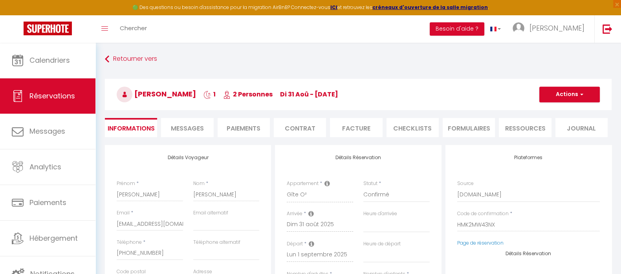
click at [353, 127] on li "Facture" at bounding box center [356, 127] width 52 height 19
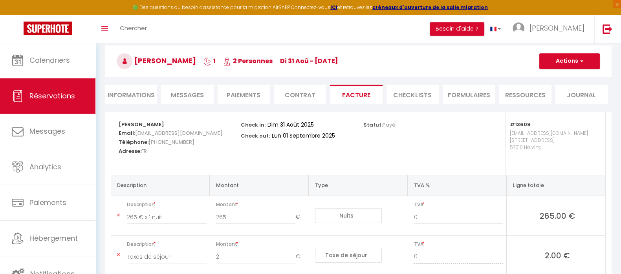
scroll to position [49, 0]
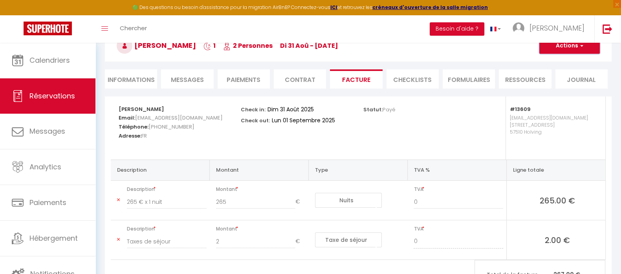
click at [567, 50] on button "Actions" at bounding box center [569, 46] width 60 height 16
click at [564, 73] on link "Aperçu et éditer" at bounding box center [563, 73] width 66 height 10
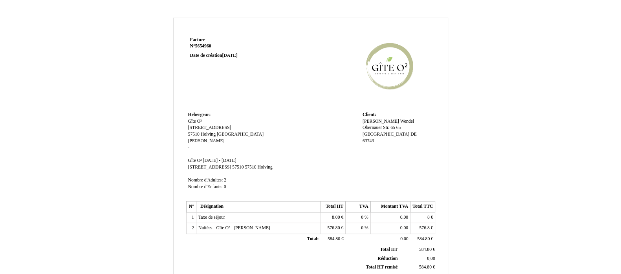
click at [208, 47] on span "5654960" at bounding box center [203, 46] width 16 height 5
click at [208, 50] on input "5654960" at bounding box center [236, 54] width 92 height 8
type input "082325"
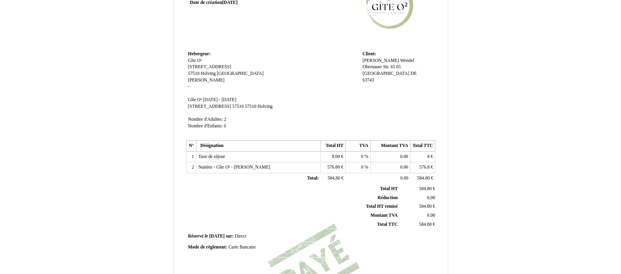
scroll to position [147, 0]
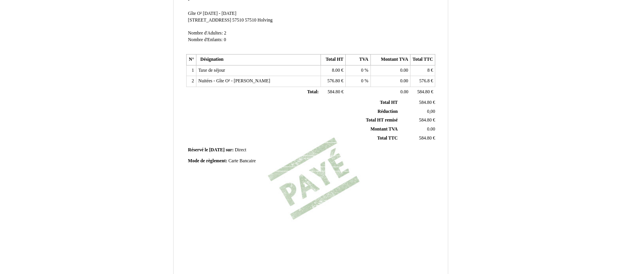
click at [245, 160] on span "Carte Bancaire" at bounding box center [241, 161] width 27 height 5
click at [245, 160] on input "Carte Bancaire" at bounding box center [273, 162] width 90 height 8
type input "Carte B5ancaire"
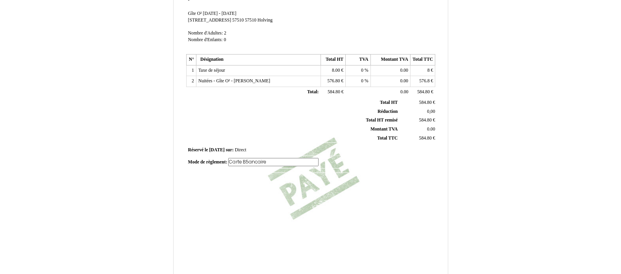
click at [245, 160] on input "Carte B5ancaire" at bounding box center [273, 162] width 90 height 8
type input "STRIPE GREENGO LE 26/08"
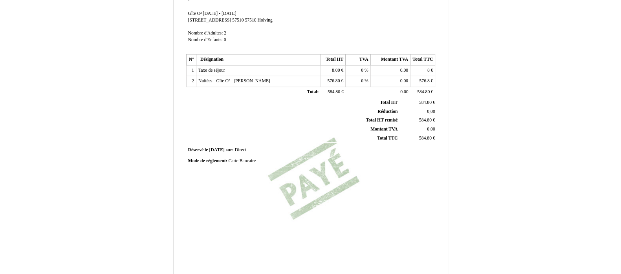
click at [367, 162] on div "Mode de règlement: Mode de règlement: Carte Bancaire Carte Bancaire" at bounding box center [310, 161] width 245 height 7
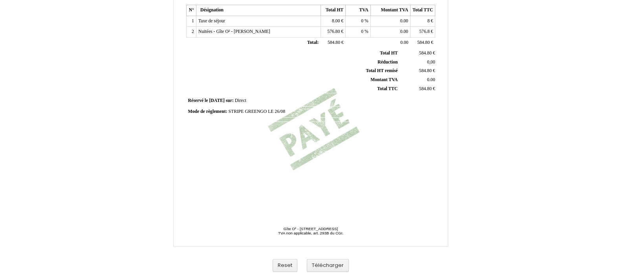
scroll to position [199, 0]
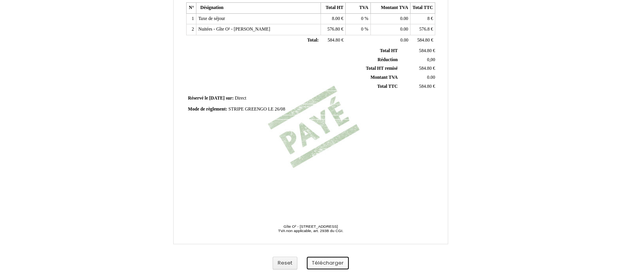
click at [334, 261] on button "Télécharger" at bounding box center [328, 263] width 42 height 13
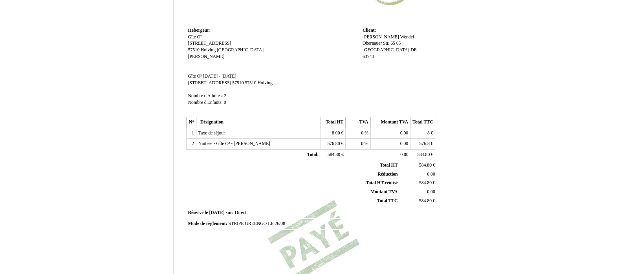
scroll to position [0, 0]
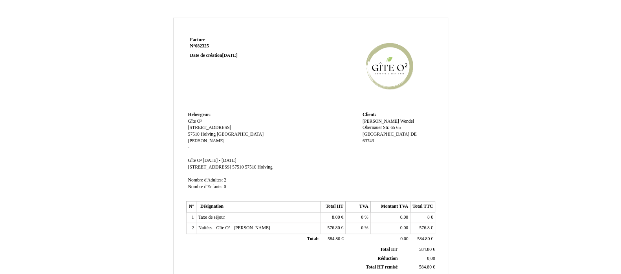
click at [288, 164] on td "Hebergeur: Hebergeur: Gîte O² Gîte O² 34 Rue Montmoreau 34 Rue Montmoreau 57510…" at bounding box center [273, 155] width 174 height 90
click at [206, 47] on span "6156193" at bounding box center [203, 46] width 16 height 5
click at [206, 50] on input "6156193" at bounding box center [236, 54] width 92 height 8
type input "082525"
click at [276, 94] on td "Facture Facture N° 6156193 6156193 Date de création 06 July 2025" at bounding box center [236, 72] width 100 height 75
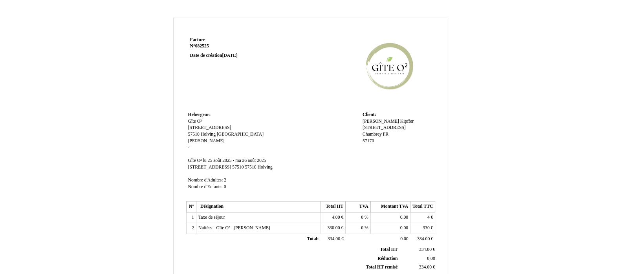
scroll to position [147, 0]
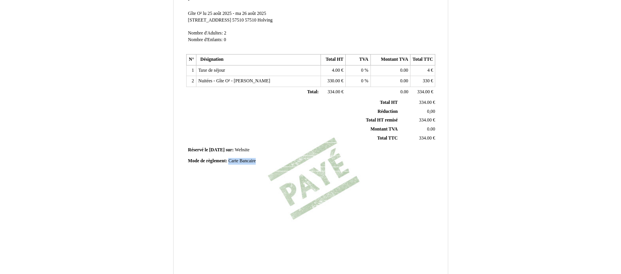
drag, startPoint x: 258, startPoint y: 161, endPoint x: 228, endPoint y: 161, distance: 29.4
click at [228, 161] on div "Mode de règlement: Mode de règlement: Carte Bancaire Carte Bancaire" at bounding box center [310, 161] width 245 height 7
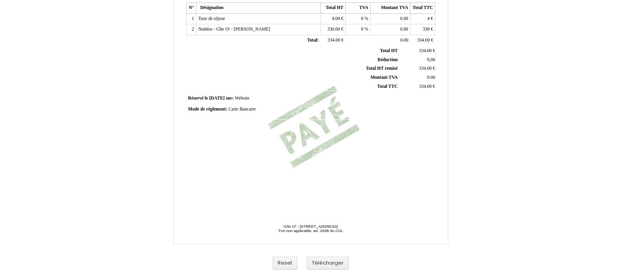
click at [247, 103] on td "Réservé le Réservé le 2025-07-06 2025-07-06 sur: sur: Website Website" at bounding box center [310, 98] width 249 height 11
click at [248, 110] on span "Carte Bancaire" at bounding box center [241, 109] width 27 height 5
click at [0, 0] on input "Carte Bancaire" at bounding box center [0, 0] width 0 height 0
click at [248, 110] on input "Carte Bancaire" at bounding box center [273, 110] width 90 height 8
type input "V"
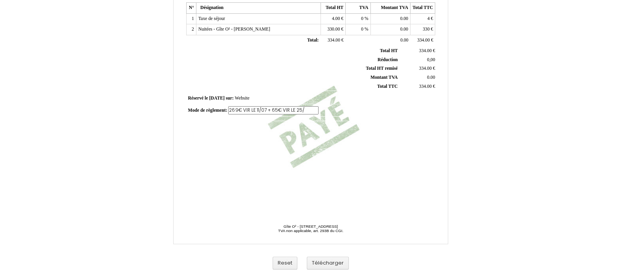
scroll to position [0, 19]
type input "269€ VIR LE 11/07 + 65€ VIR LE 25/08"
click at [361, 130] on div "Facture Facture N° 082525 082525 Date de création 06 July 2025 Hebergeur: Heber…" at bounding box center [311, 21] width 252 height 371
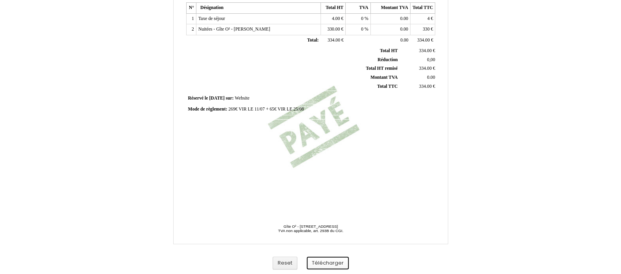
click at [338, 263] on button "Télécharger" at bounding box center [328, 263] width 42 height 13
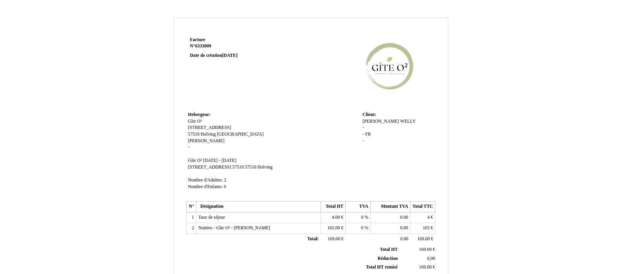
click at [210, 46] on span "6333009" at bounding box center [203, 46] width 16 height 5
click at [210, 50] on input "6333009" at bounding box center [236, 54] width 92 height 8
type input "082625"
click at [286, 78] on td at bounding box center [361, 72] width 150 height 75
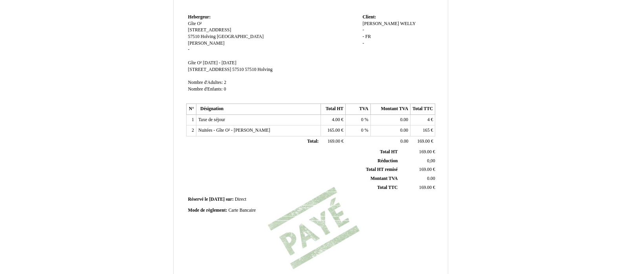
click at [248, 211] on span "Carte Bancaire" at bounding box center [241, 210] width 27 height 5
click at [248, 211] on input "Carte Bancaire" at bounding box center [273, 212] width 90 height 8
type input "CB LE 06/08"
click at [314, 202] on td "Réservé le Réservé le 2025-07-30 2025-07-30 sur: sur: Direct Direct" at bounding box center [310, 200] width 249 height 11
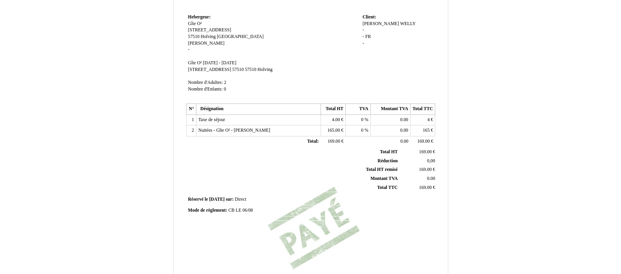
scroll to position [196, 0]
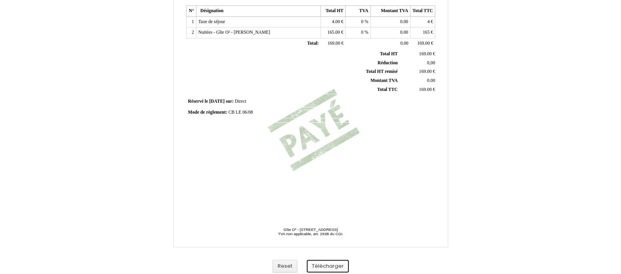
click at [335, 264] on button "Télécharger" at bounding box center [328, 266] width 42 height 13
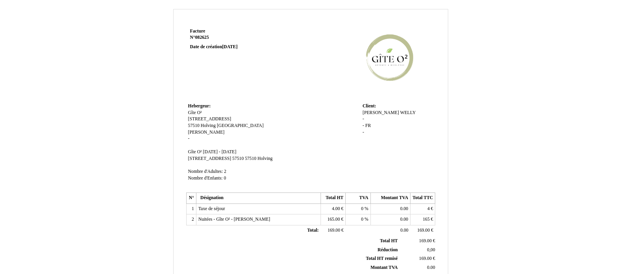
scroll to position [0, 0]
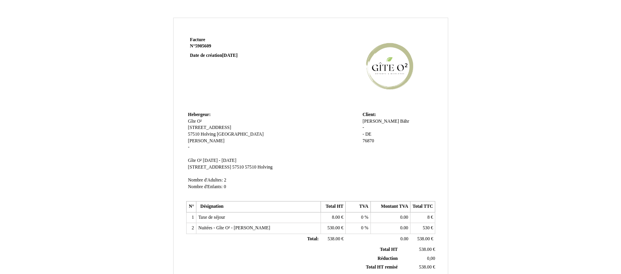
click at [199, 44] on span "5905609" at bounding box center [203, 46] width 16 height 5
click at [199, 50] on input "5905609" at bounding box center [236, 54] width 92 height 8
type input "082725"
click at [273, 95] on td "Facture Facture N° 5905609 5905609 Date de création [DATE]" at bounding box center [236, 72] width 100 height 75
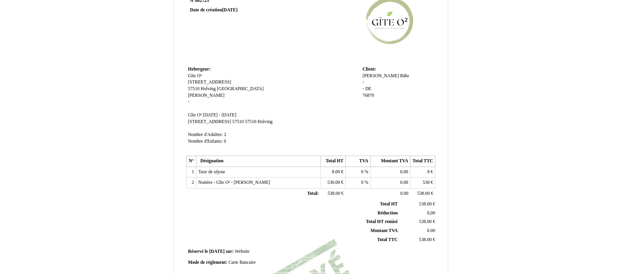
scroll to position [49, 0]
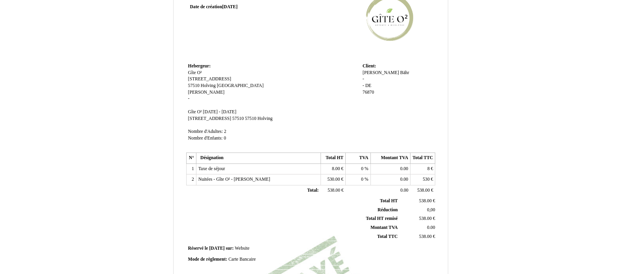
click at [247, 259] on span "Carte Bancaire" at bounding box center [241, 259] width 27 height 5
click at [247, 259] on input "Carte Bancaire" at bounding box center [273, 261] width 90 height 8
type input "STRIPE 03/06"
click at [293, 221] on th "Total HT remisé Total HT remisé" at bounding box center [293, 219] width 212 height 9
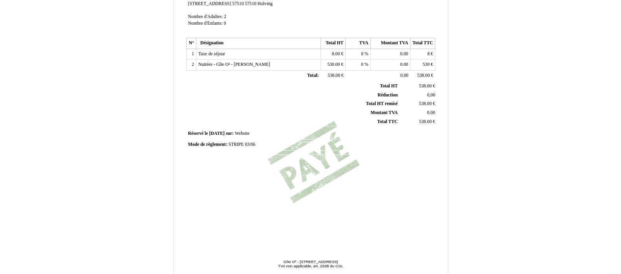
scroll to position [196, 0]
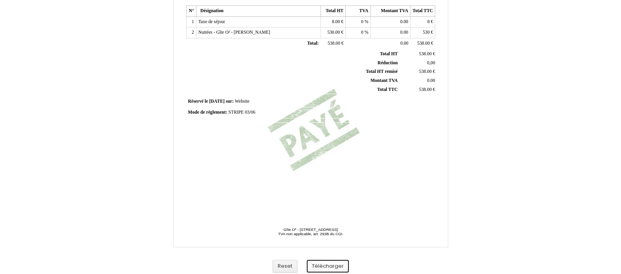
click at [322, 265] on button "Télécharger" at bounding box center [328, 266] width 42 height 13
click at [345, 169] on div "Facture Facture N° 082725 082725 Date de création 03 June 2025 Hebergeur: Heber…" at bounding box center [311, 24] width 252 height 371
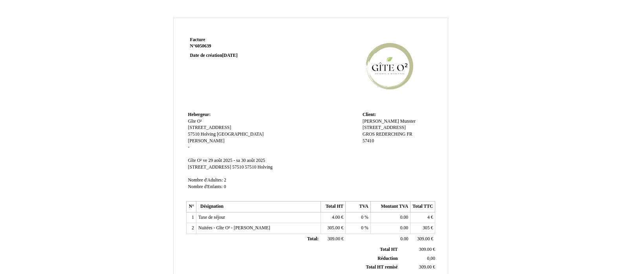
click at [205, 44] on span "6050639" at bounding box center [203, 46] width 16 height 5
click at [205, 50] on input "6050639" at bounding box center [236, 54] width 92 height 8
type input "082925"
click at [276, 79] on td "Facture Facture N° 6050639 6050639 Date de création 22 June 2025" at bounding box center [236, 72] width 100 height 75
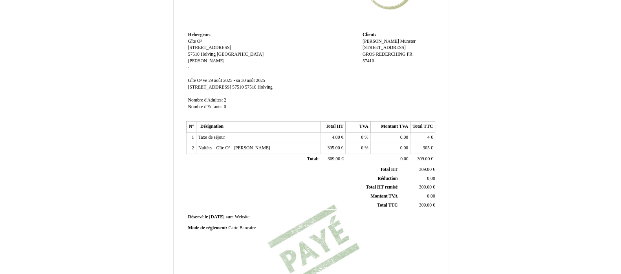
scroll to position [147, 0]
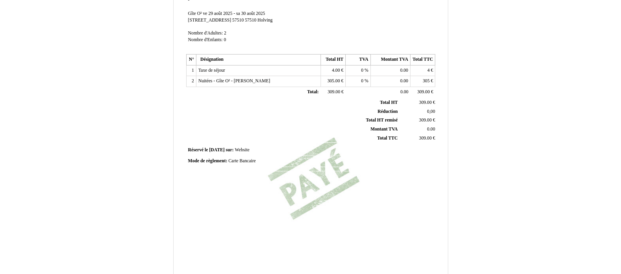
click at [241, 160] on span "Carte Bancaire" at bounding box center [241, 161] width 27 height 5
click at [241, 160] on input "Carte Bancaire" at bounding box center [273, 162] width 90 height 8
type input "STRIPE LE 22/06"
click at [448, 193] on div "Facture Facture N° 082925 082925 Date de création 22 June 2025 Hebergeur: Heber…" at bounding box center [310, 98] width 459 height 456
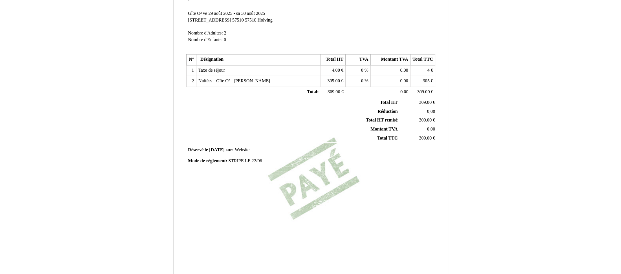
scroll to position [199, 0]
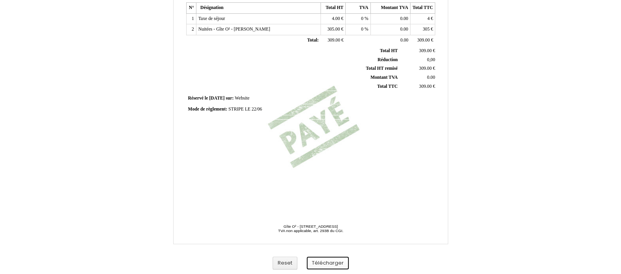
click at [324, 262] on button "Télécharger" at bounding box center [328, 263] width 42 height 13
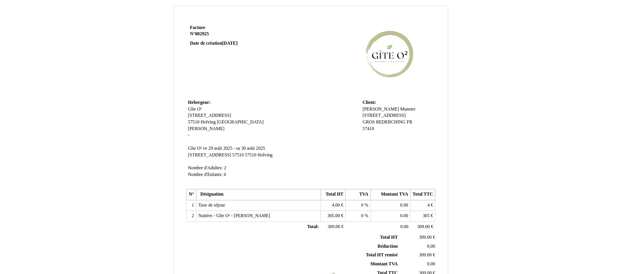
scroll to position [3, 0]
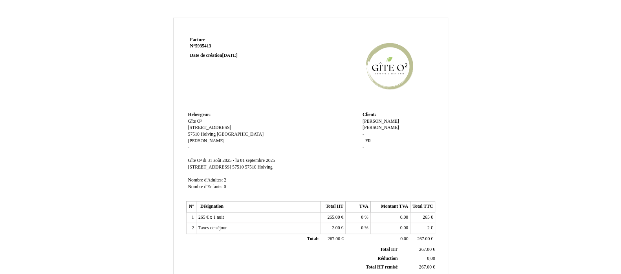
click at [207, 46] on span "5935413" at bounding box center [203, 46] width 16 height 5
click at [207, 50] on input "5935413" at bounding box center [236, 54] width 92 height 8
type input "083125"
click at [261, 90] on td "Facture Facture N° 5935413 5935413 Date de création [DATE]" at bounding box center [236, 72] width 100 height 75
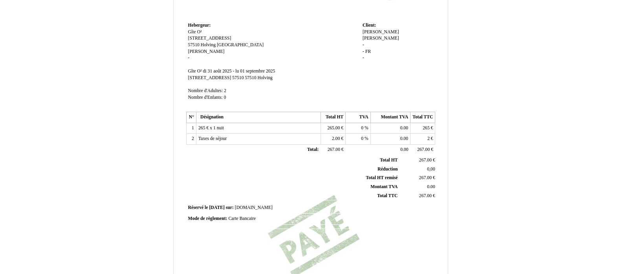
scroll to position [98, 0]
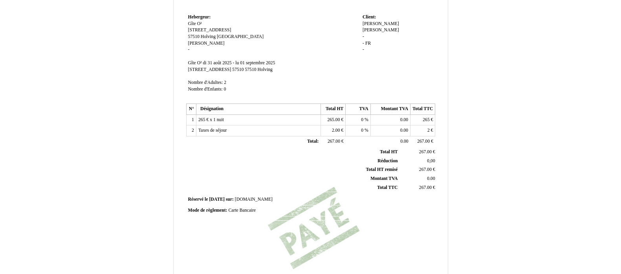
click at [248, 210] on span "Carte Bancaire" at bounding box center [241, 210] width 27 height 5
click at [248, 210] on input "Carte Bancaire" at bounding box center [273, 212] width 90 height 8
click at [254, 210] on span "VIR AIRBNB" at bounding box center [241, 210] width 26 height 5
type input "VIR AIRBNB 255,46€ LE 02/09"
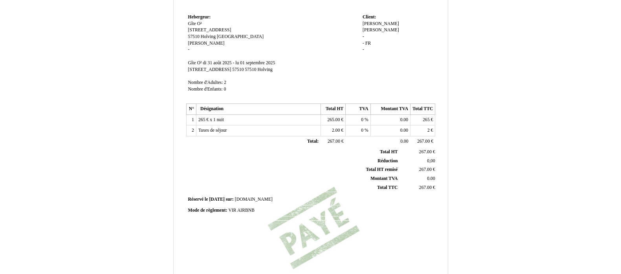
scroll to position [0, 0]
click at [369, 216] on div "Mode de règlement: Mode de règlement: VIR AIRBNB VIR AIRBNB" at bounding box center [311, 213] width 252 height 15
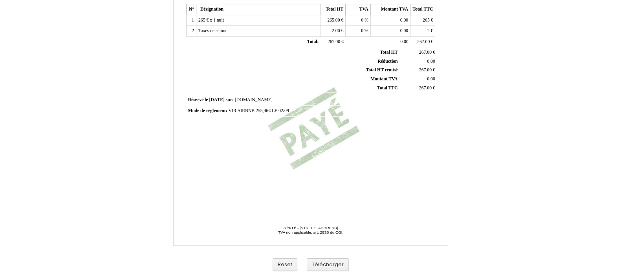
scroll to position [199, 0]
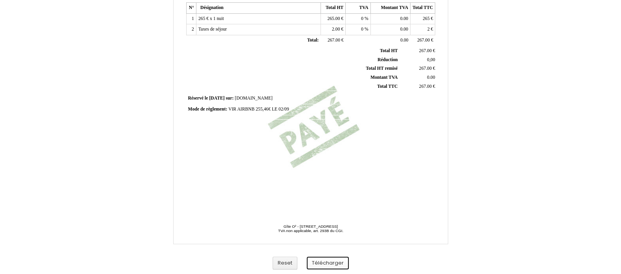
click at [336, 262] on button "Télécharger" at bounding box center [328, 263] width 42 height 13
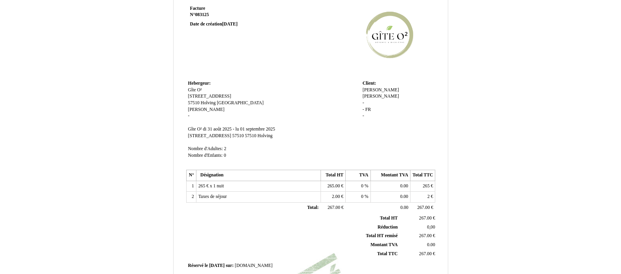
scroll to position [52, 0]
